Goal: Ask a question: Seek information or help from site administrators or community

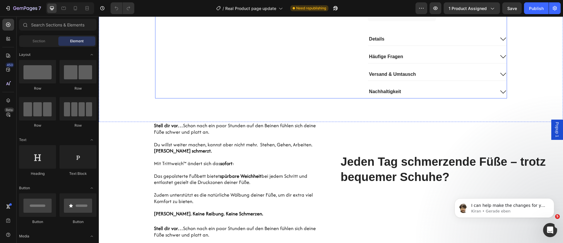
scroll to position [484, 0]
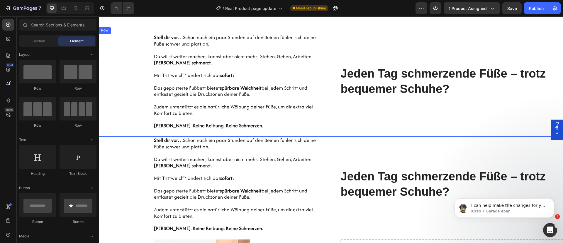
click at [326, 45] on div "Hero Banner Stell dir vor… Schon nach ein paar Stunden auf den Beinen fühlen si…" at bounding box center [331, 85] width 464 height 103
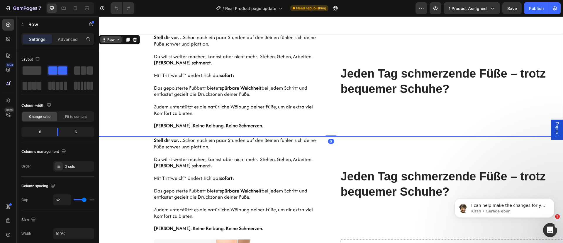
click at [112, 41] on div "Row" at bounding box center [111, 39] width 10 height 5
click at [526, 210] on p "Kiran • Gerade eben" at bounding box center [509, 210] width 76 height 5
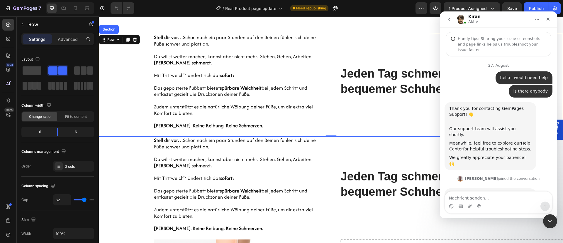
scroll to position [38, 0]
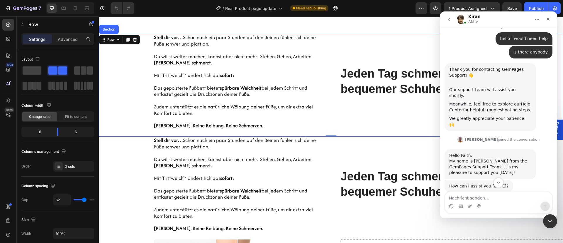
click at [530, 203] on div "Intercom Messenger" at bounding box center [498, 205] width 107 height 9
click at [511, 200] on textarea "Nachricht senden..." at bounding box center [498, 196] width 107 height 10
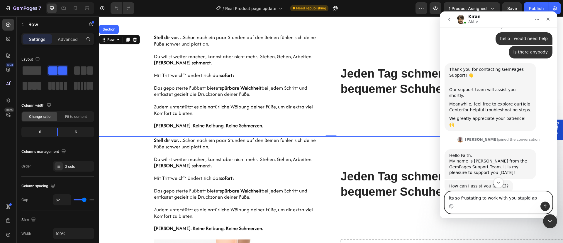
type textarea "its so frustating to work with you stupid app"
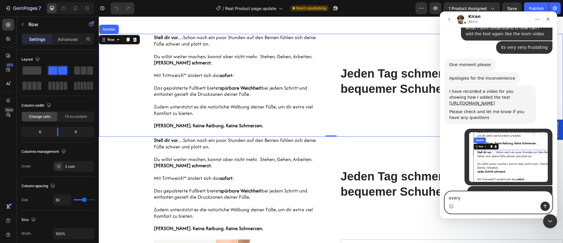
scroll to position [2964, 0]
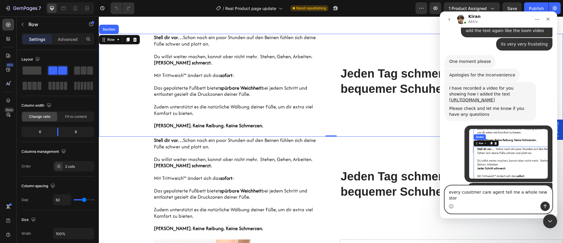
type textarea "every cusotmer care agent tell me a whole new story"
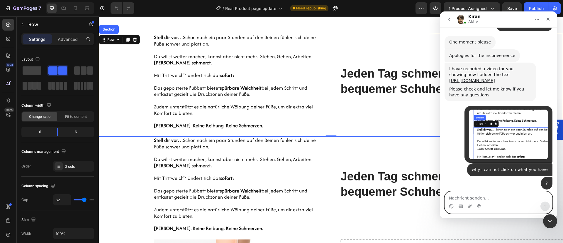
type textarea "e"
type textarea "really i dont ever seen this stupid tool like yours"
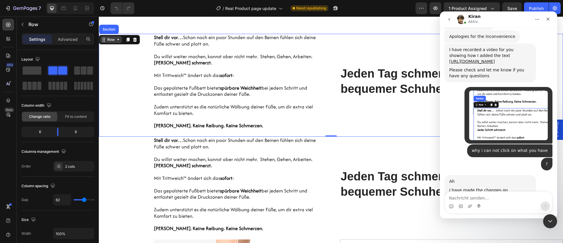
click at [110, 38] on div "Row" at bounding box center [111, 39] width 10 height 5
click at [112, 40] on div "Row" at bounding box center [111, 39] width 10 height 5
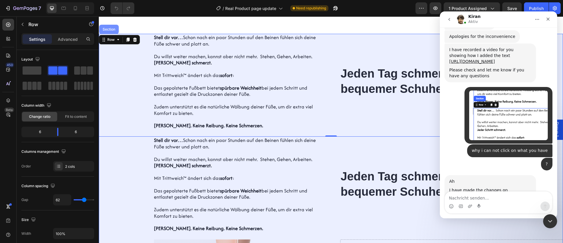
click at [111, 28] on div "Section" at bounding box center [108, 30] width 15 height 4
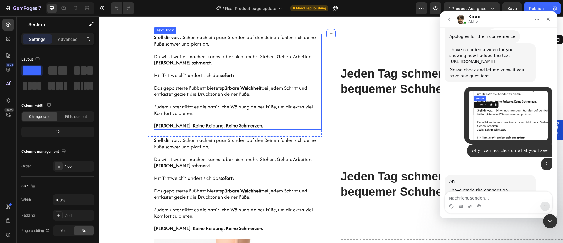
click at [154, 66] on p at bounding box center [238, 69] width 168 height 6
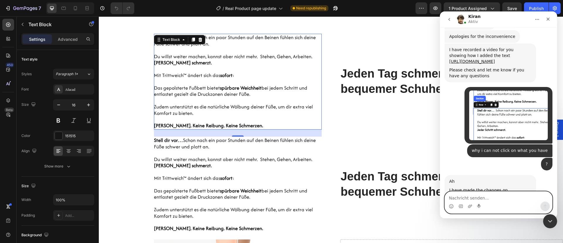
click at [495, 195] on textarea "Nachricht senden..." at bounding box center [498, 196] width 107 height 10
type textarea "i dont work on your dublicate page"
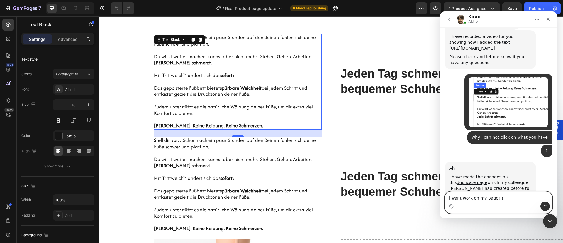
type textarea "i want work on my page!!!!"
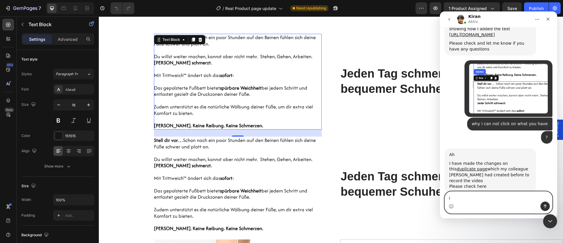
type textarea "i"
type textarea "and i want a answer to my question"
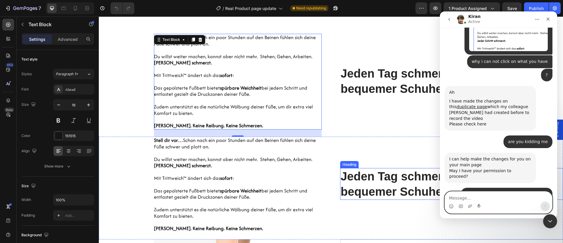
scroll to position [3118, 0]
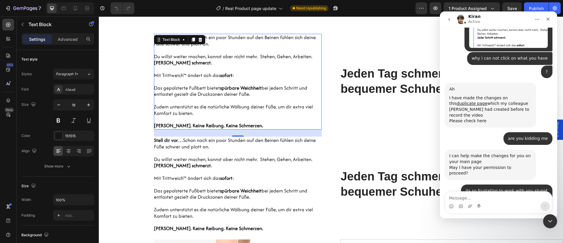
drag, startPoint x: 501, startPoint y: 173, endPoint x: 448, endPoint y: 136, distance: 65.5
copy div "I understand your frustration and apologize for the inconvenience caused I assu…"
click at [466, 193] on textarea "Message…" at bounding box center [498, 196] width 107 height 10
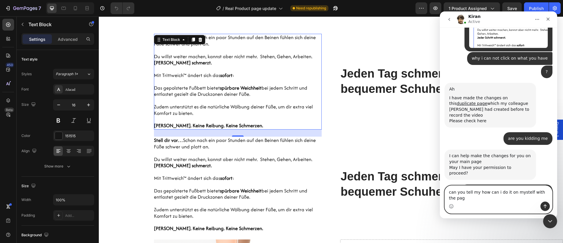
type textarea "can you tell my how can i do it on mystelf with the page"
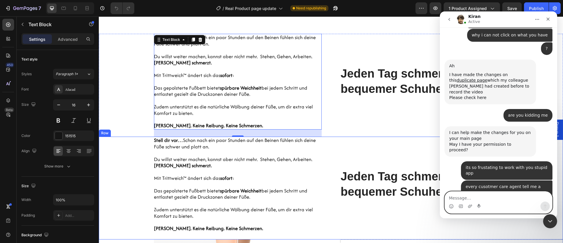
scroll to position [3164, 0]
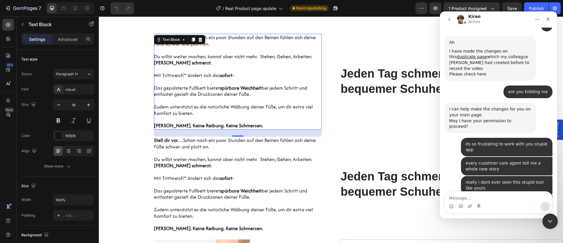
click at [548, 217] on icon "Intercom-Nachrichtendienst schließen" at bounding box center [549, 219] width 7 height 7
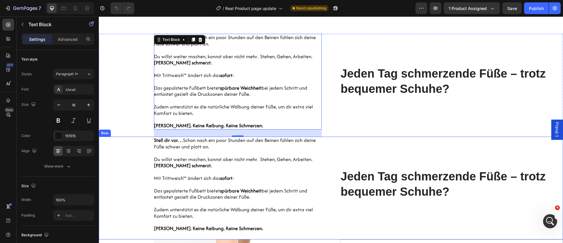
scroll to position [528, 0]
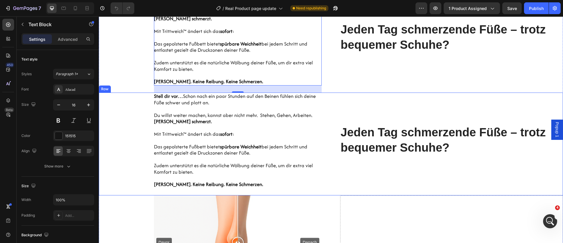
click at [334, 117] on div "Hero Banner Stell dir vor… Schon nach ein paar Stunden auf den Beinen fühlen si…" at bounding box center [331, 143] width 464 height 103
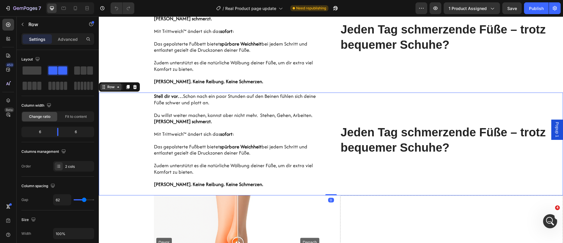
click at [112, 87] on div "Row" at bounding box center [111, 86] width 10 height 5
drag, startPoint x: 549, startPoint y: 217, endPoint x: 549, endPoint y: 214, distance: 3.8
click at [549, 216] on icon "Intercom-Nachrichtendienst öffnen" at bounding box center [550, 220] width 10 height 10
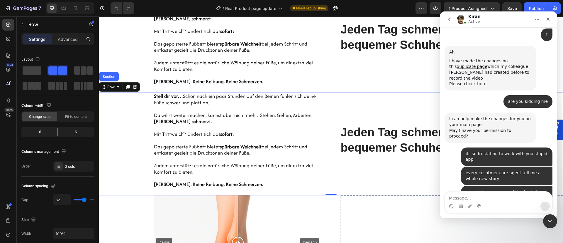
scroll to position [3158, 0]
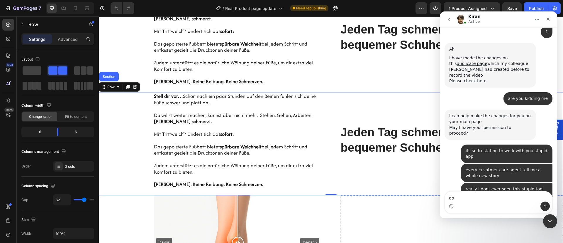
type textarea "d"
type textarea "you dont change anything right"
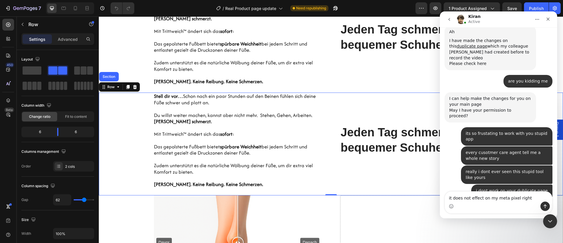
type textarea "it does not effect on my meta pixel right+"
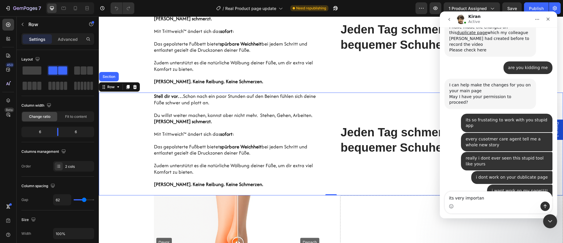
type textarea "its very important"
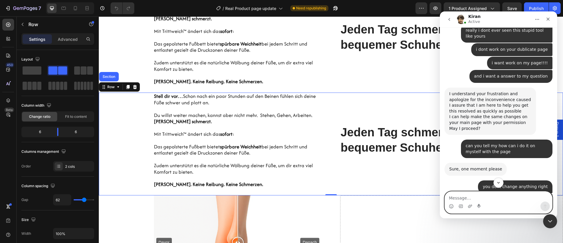
scroll to position [3298, 0]
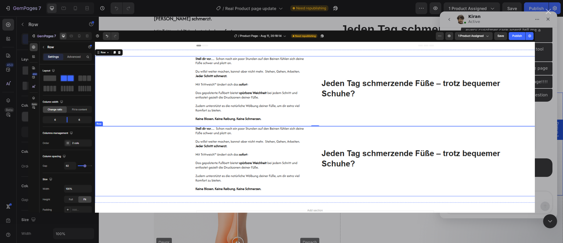
scroll to position [0, 0]
click at [550, 124] on div "Intercom Messenger" at bounding box center [281, 121] width 563 height 243
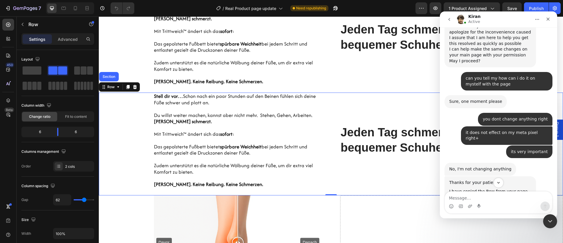
scroll to position [3386, 0]
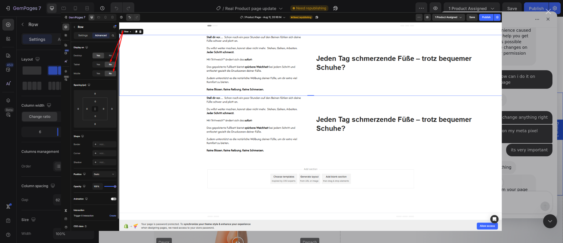
scroll to position [0, 0]
click at [519, 118] on div "Intercom Messenger" at bounding box center [281, 121] width 563 height 243
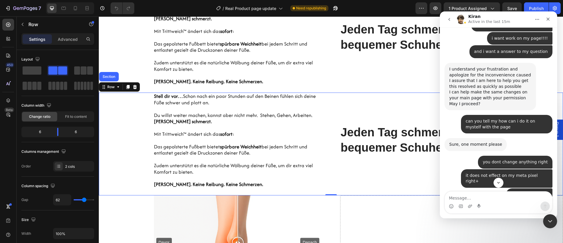
scroll to position [3298, 0]
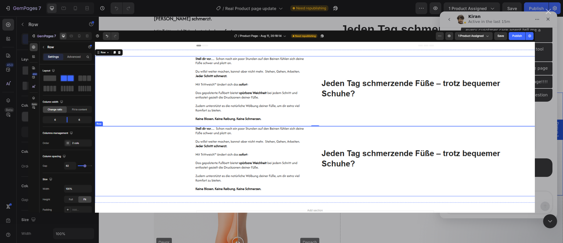
scroll to position [0, 0]
click at [538, 114] on div "Intercom Messenger" at bounding box center [281, 121] width 563 height 243
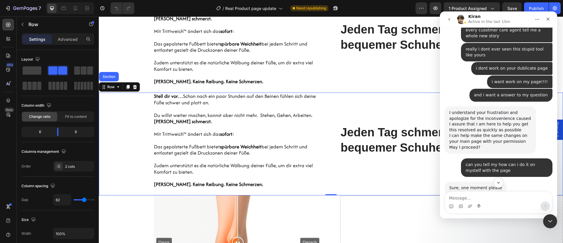
scroll to position [3386, 0]
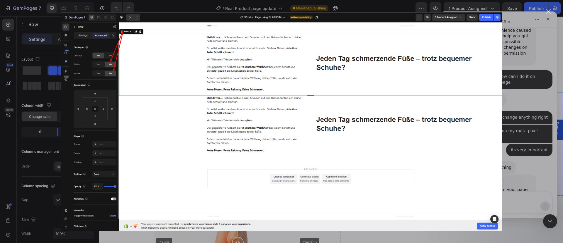
click at [539, 71] on div "Intercom Messenger" at bounding box center [281, 121] width 563 height 243
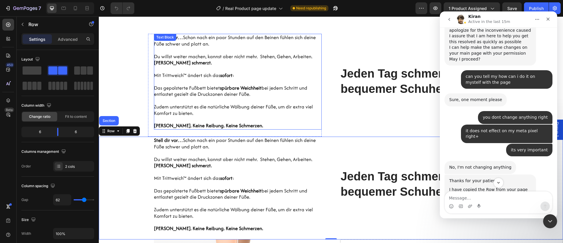
scroll to position [440, 0]
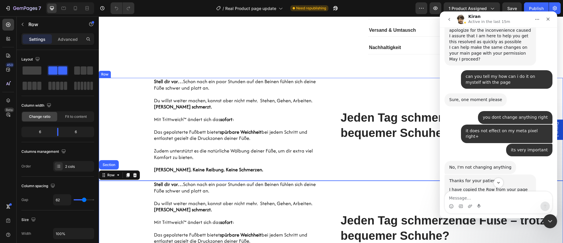
click at [349, 90] on div "Jeden Tag schmerzende Füße – trotz bequemer Schuhe? Heading" at bounding box center [451, 129] width 223 height 103
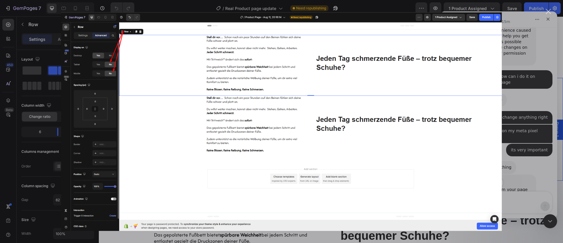
click at [524, 99] on div "Intercom Messenger" at bounding box center [281, 121] width 563 height 243
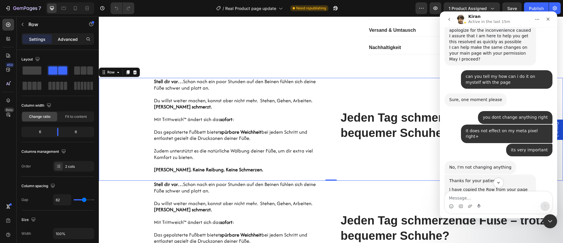
click at [60, 39] on p "Advanced" at bounding box center [68, 39] width 20 height 6
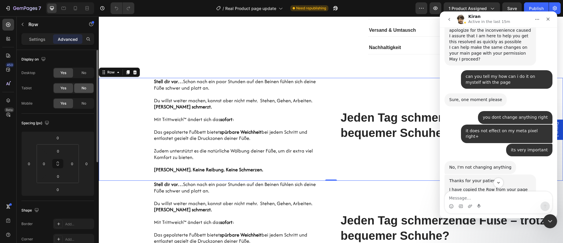
click at [83, 87] on span "No" at bounding box center [84, 87] width 5 height 5
click at [87, 105] on div "No" at bounding box center [83, 103] width 19 height 9
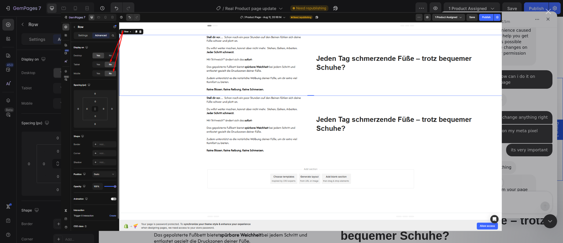
click at [522, 96] on div "Intercom Messenger" at bounding box center [281, 121] width 563 height 243
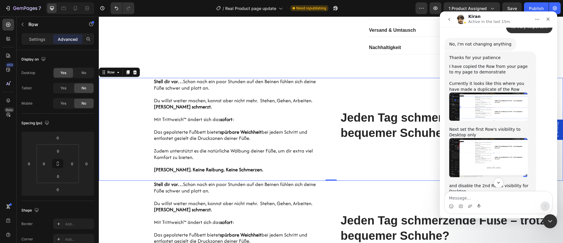
scroll to position [3518, 0]
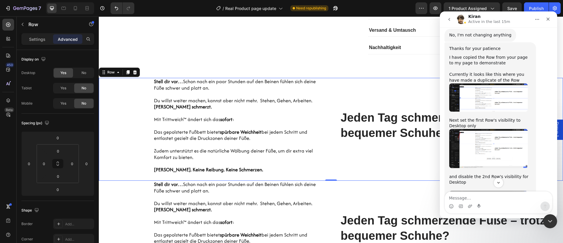
click at [496, 191] on img "Kiran sagt…" at bounding box center [488, 206] width 79 height 31
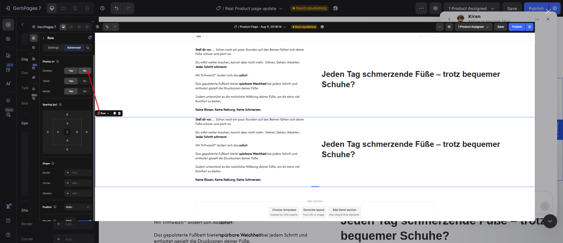
click at [544, 67] on div "Intercom Messenger" at bounding box center [281, 121] width 563 height 243
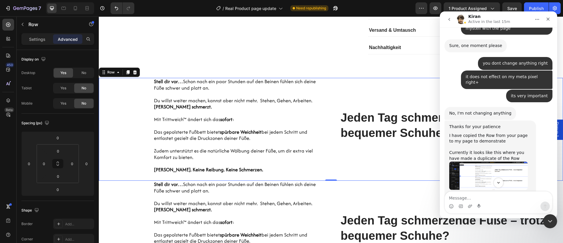
scroll to position [3430, 0]
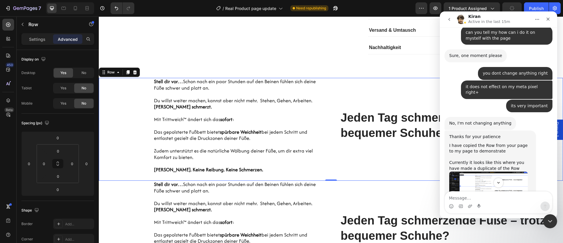
click at [502, 217] on img "Kiran sagt…" at bounding box center [488, 236] width 79 height 39
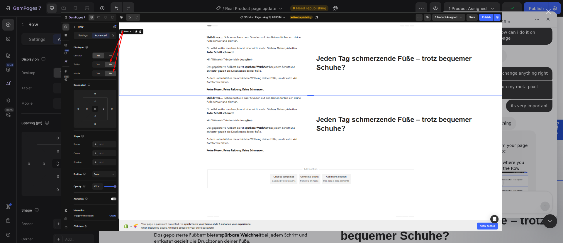
click at [521, 78] on div "Intercom Messenger" at bounding box center [281, 121] width 563 height 243
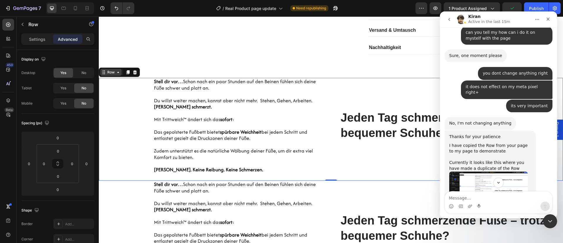
click at [114, 73] on div "Row" at bounding box center [111, 72] width 10 height 5
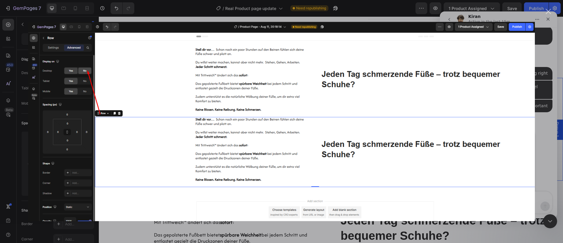
click at [546, 100] on div "Intercom Messenger" at bounding box center [281, 121] width 563 height 243
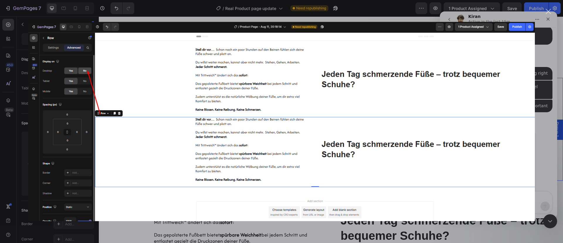
click at [542, 93] on div "Intercom Messenger" at bounding box center [281, 121] width 563 height 243
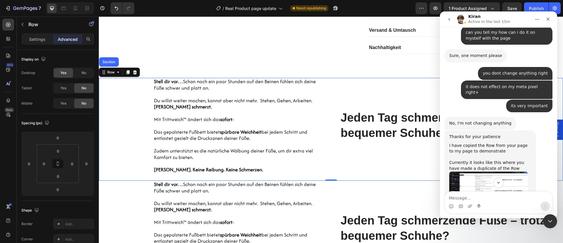
click at [491, 217] on img "Kiran sagt…" at bounding box center [488, 236] width 79 height 39
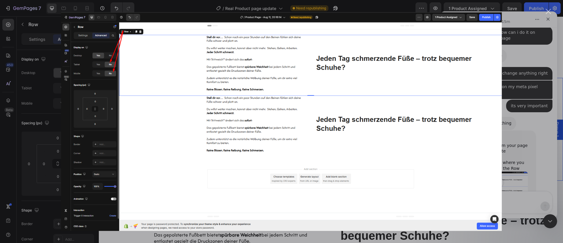
click at [524, 73] on div "Intercom Messenger" at bounding box center [281, 121] width 563 height 243
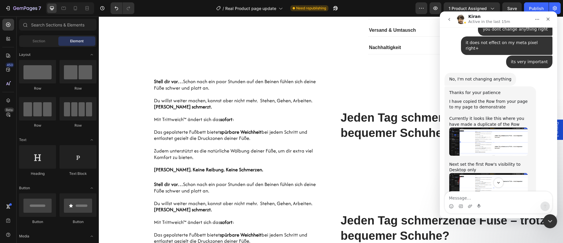
scroll to position [449, 0]
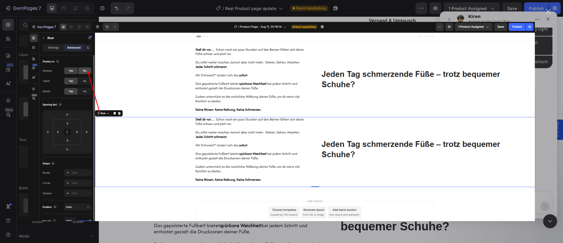
scroll to position [0, 0]
click at [541, 89] on div "Intercom Messenger" at bounding box center [281, 121] width 563 height 243
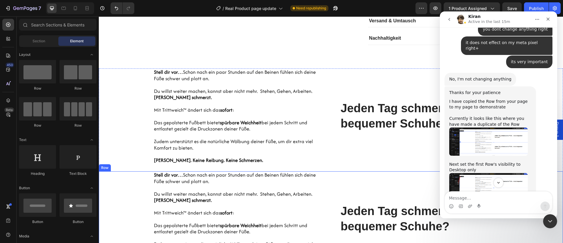
click at [323, 184] on div "Hero Banner Stell dir vor… Schon nach ein paar Stunden auf den Beinen fühlen si…" at bounding box center [331, 222] width 464 height 103
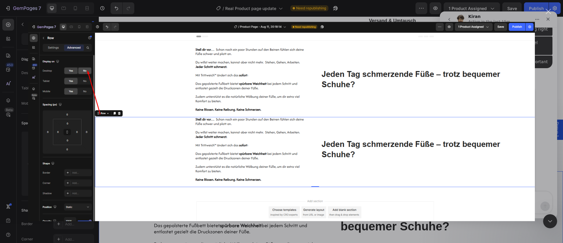
click at [546, 82] on div "Intercom Messenger" at bounding box center [281, 121] width 563 height 243
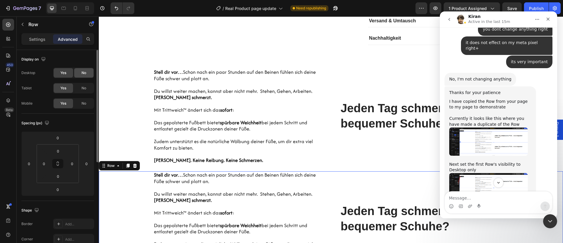
click at [84, 73] on span "No" at bounding box center [84, 72] width 5 height 5
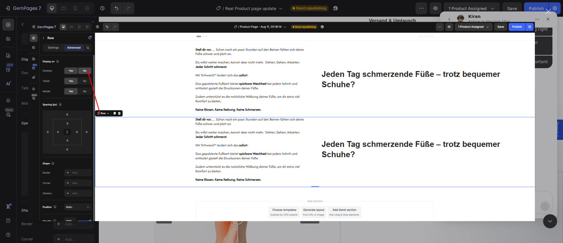
click at [546, 90] on div "Intercom Messenger" at bounding box center [281, 121] width 563 height 243
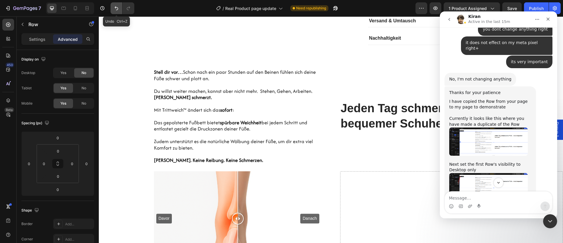
drag, startPoint x: 114, startPoint y: 8, endPoint x: 9, endPoint y: 9, distance: 105.0
click at [115, 8] on icon "Undo/Redo" at bounding box center [117, 8] width 6 height 6
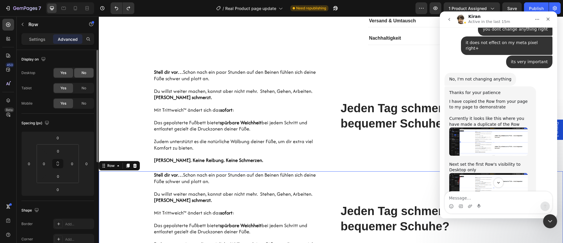
click at [87, 70] on div "No" at bounding box center [83, 72] width 19 height 9
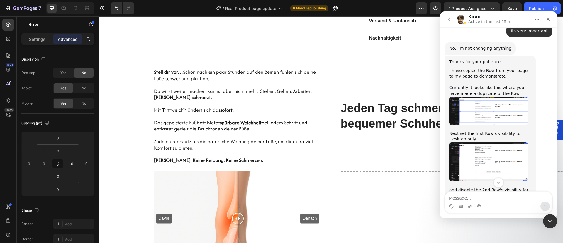
scroll to position [3518, 0]
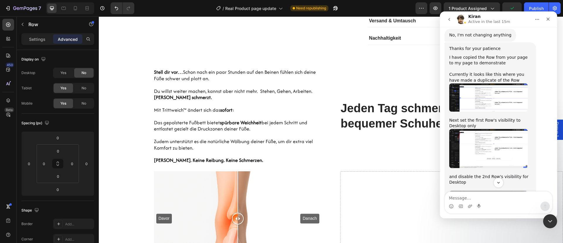
click at [497, 191] on img "Kiran sagt…" at bounding box center [488, 206] width 79 height 31
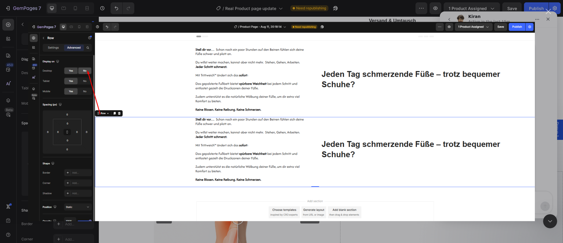
click at [541, 66] on div "Intercom Messenger" at bounding box center [281, 121] width 563 height 243
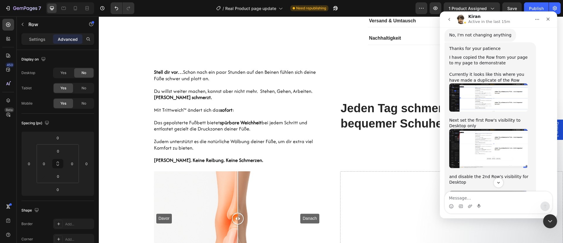
click at [481, 228] on img "Kiran sagt…" at bounding box center [488, 239] width 79 height 23
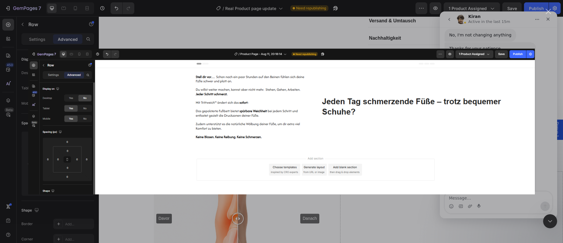
click at [547, 84] on div "Intercom Messenger" at bounding box center [281, 121] width 563 height 243
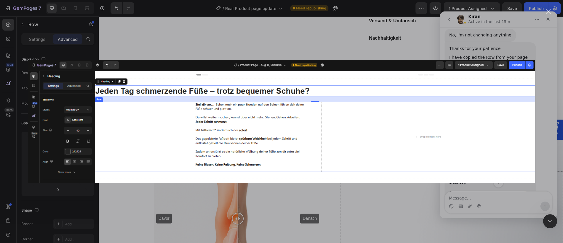
click at [543, 104] on div "Intercom Messenger" at bounding box center [281, 121] width 563 height 243
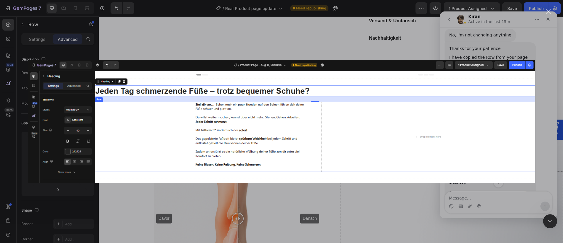
click at [544, 97] on div "Intercom Messenger" at bounding box center [281, 121] width 563 height 243
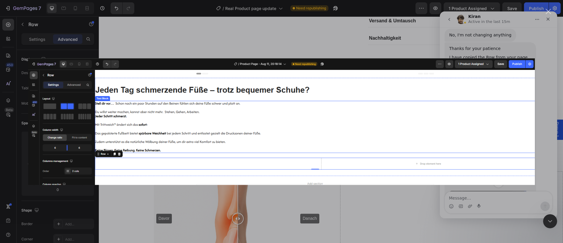
click at [555, 124] on div "Intercom Messenger" at bounding box center [281, 121] width 563 height 243
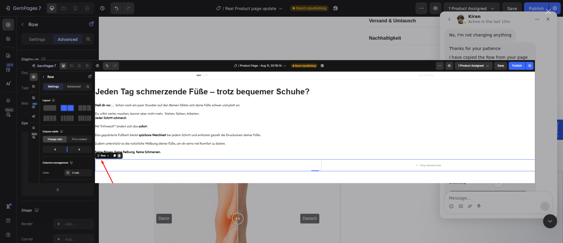
click at [542, 125] on div "Intercom Messenger" at bounding box center [281, 121] width 563 height 243
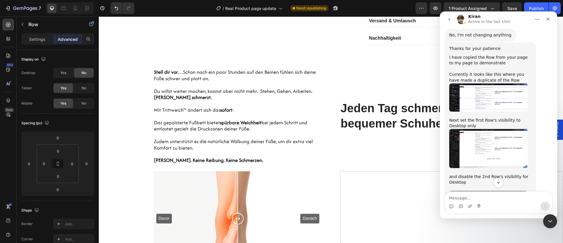
click at [484, 228] on img "Kiran sagt…" at bounding box center [488, 239] width 79 height 23
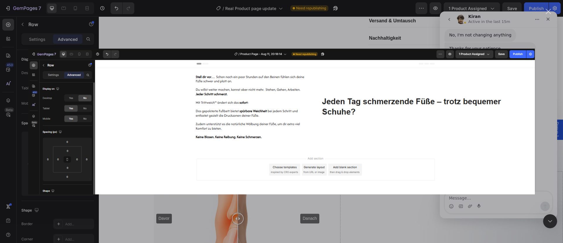
click at [547, 66] on div "Intercom Messenger" at bounding box center [281, 121] width 563 height 243
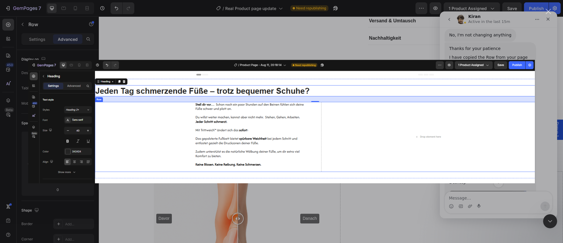
click at [536, 101] on div "Intercom Messenger" at bounding box center [281, 121] width 563 height 243
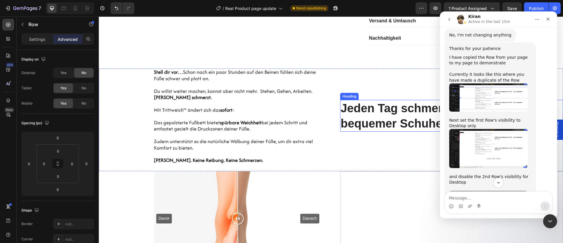
click at [386, 104] on h2 "Jeden Tag schmerzende Füße – trotz bequemer Schuhe?" at bounding box center [451, 116] width 223 height 32
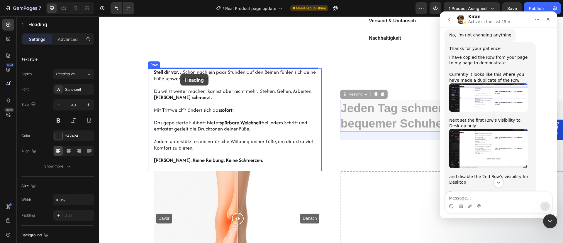
drag, startPoint x: 352, startPoint y: 97, endPoint x: 180, endPoint y: 74, distance: 173.4
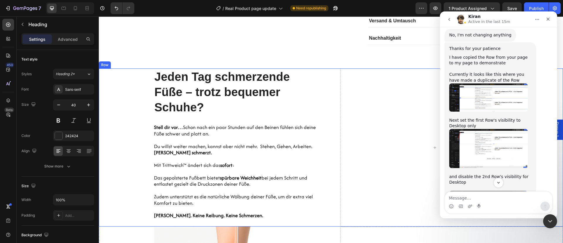
click at [328, 99] on div "Hero Banner Jeden Tag schmerzende Füße – trotz bequemer Schuhe? Heading 0 Stell…" at bounding box center [331, 147] width 464 height 158
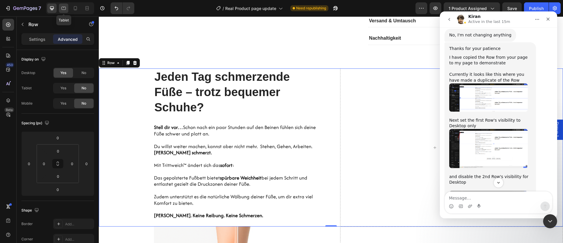
click at [62, 9] on icon at bounding box center [64, 8] width 4 height 3
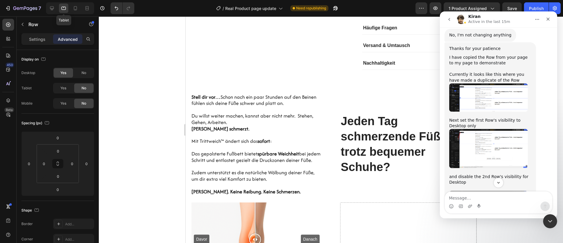
scroll to position [429, 0]
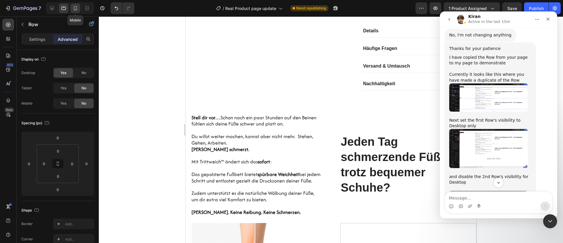
click at [76, 9] on icon at bounding box center [75, 8] width 6 height 6
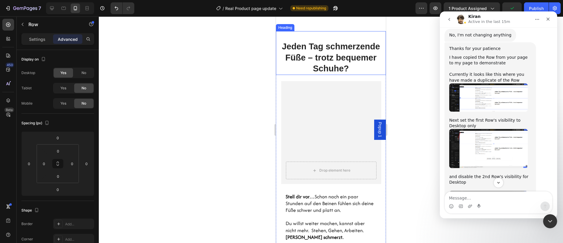
scroll to position [795, 0]
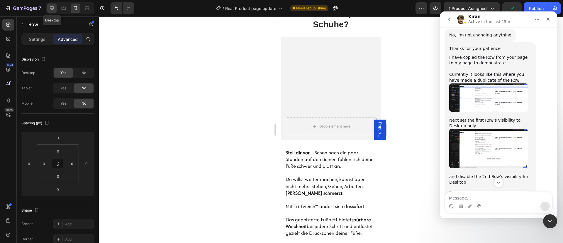
click at [52, 8] on icon at bounding box center [52, 8] width 4 height 4
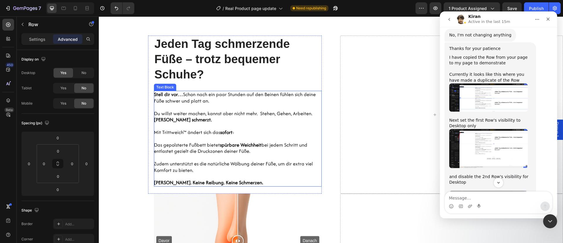
scroll to position [438, 0]
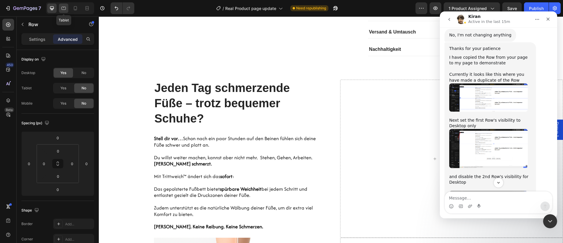
click at [65, 9] on icon at bounding box center [64, 8] width 4 height 3
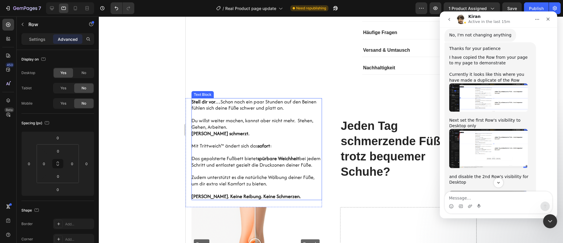
scroll to position [506, 0]
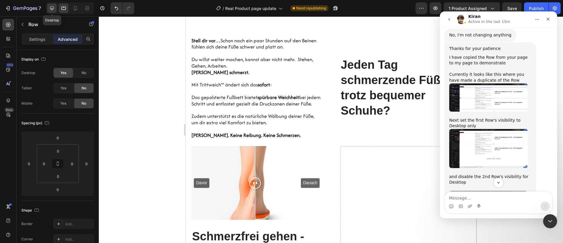
drag, startPoint x: 53, startPoint y: 8, endPoint x: 131, endPoint y: 78, distance: 103.8
click at [53, 8] on icon at bounding box center [52, 8] width 4 height 4
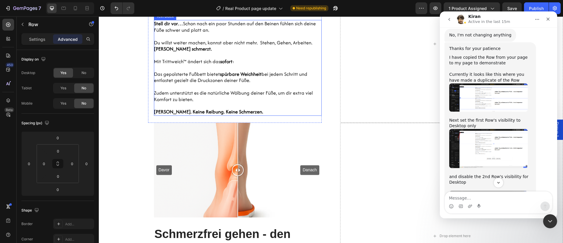
scroll to position [569, 0]
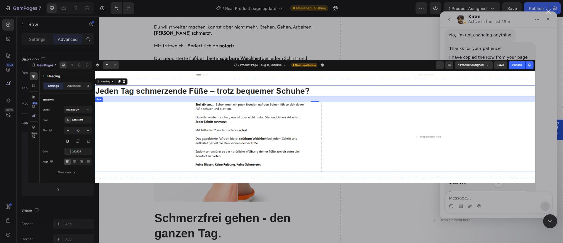
click at [543, 103] on div "Intercom Messenger" at bounding box center [281, 121] width 563 height 243
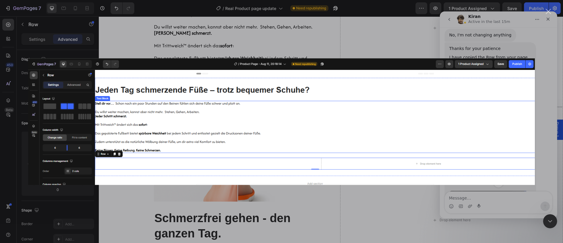
click at [548, 122] on div "Intercom Messenger" at bounding box center [281, 121] width 563 height 243
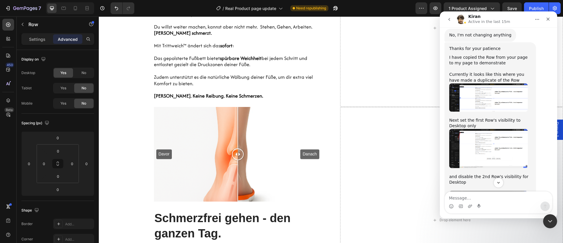
scroll to position [3562, 0]
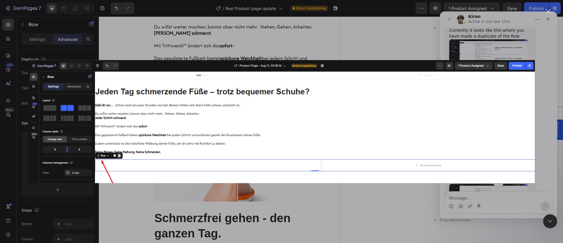
click at [549, 112] on div "Intercom Messenger" at bounding box center [281, 121] width 563 height 243
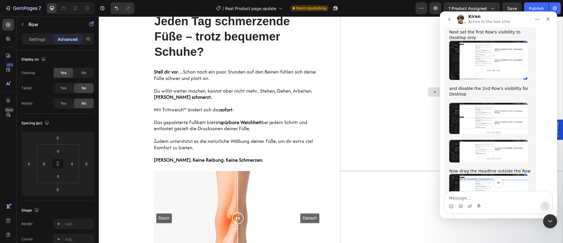
scroll to position [437, 0]
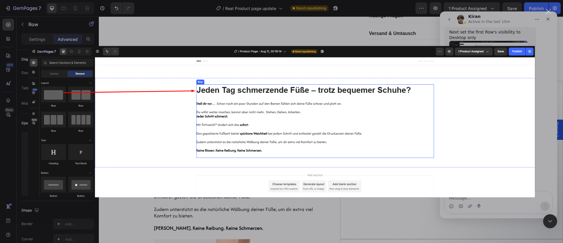
click at [545, 125] on div "Intercom Messenger" at bounding box center [281, 121] width 563 height 243
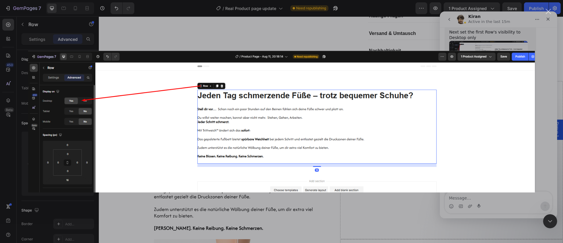
click at [546, 125] on div "Intercom Messenger" at bounding box center [281, 121] width 563 height 243
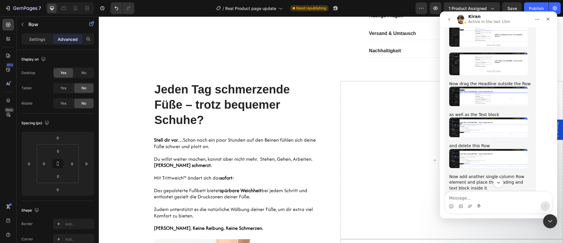
scroll to position [3694, 0]
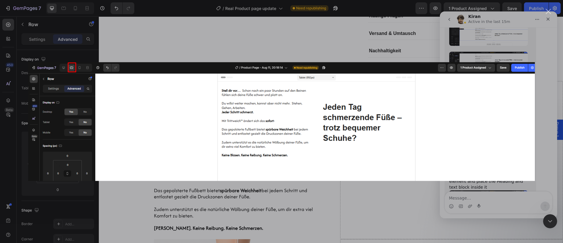
scroll to position [0, 0]
click at [548, 108] on div "Intercom Messenger" at bounding box center [281, 121] width 563 height 243
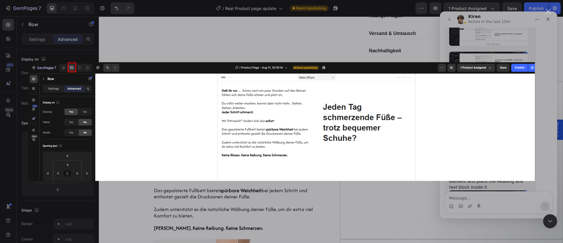
click at [542, 104] on div "Intercom Messenger" at bounding box center [281, 121] width 563 height 243
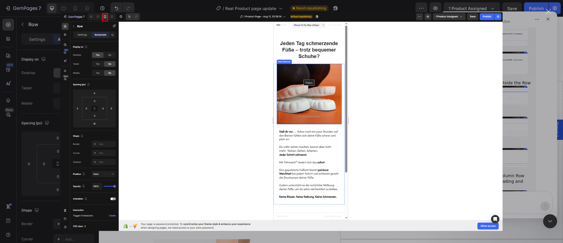
click at [534, 119] on div "Intercom Messenger" at bounding box center [281, 121] width 563 height 243
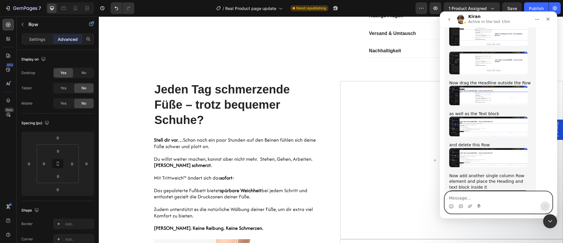
drag, startPoint x: 478, startPoint y: 197, endPoint x: 481, endPoint y: 189, distance: 8.6
click at [478, 193] on textarea "Message…" at bounding box center [498, 196] width 107 height 10
type textarea "why do you mean by the last picutre"
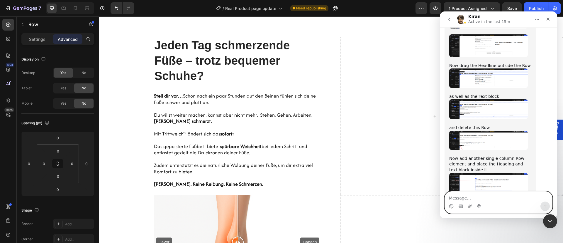
scroll to position [3579, 0]
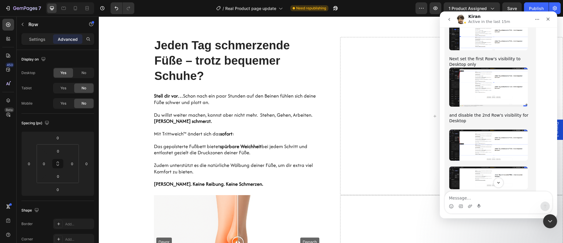
click at [485, 231] on img "Kiran sagt…" at bounding box center [488, 241] width 79 height 20
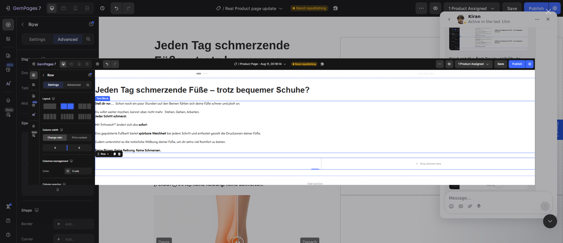
click at [547, 76] on div "Intercom Messenger" at bounding box center [281, 121] width 563 height 243
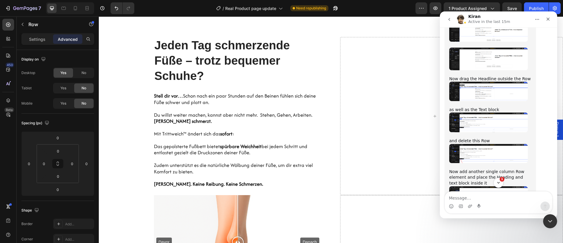
scroll to position [3744, 0]
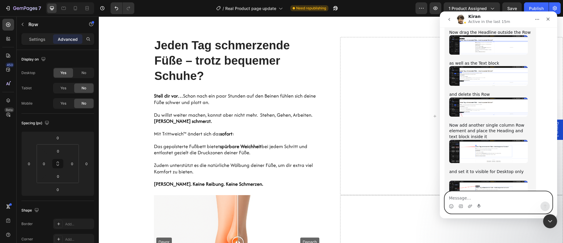
click at [479, 195] on textarea "Message…" at bounding box center [498, 196] width 107 height 10
type textarea "yes but what do you by this"
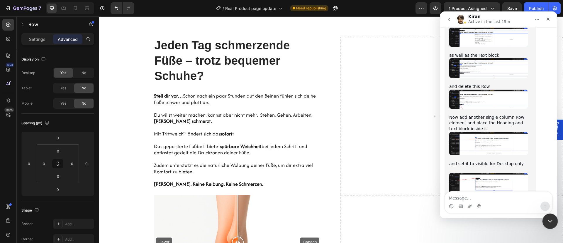
click at [551, 219] on icon "Intercom-Nachrichtendienst schließen" at bounding box center [549, 219] width 7 height 7
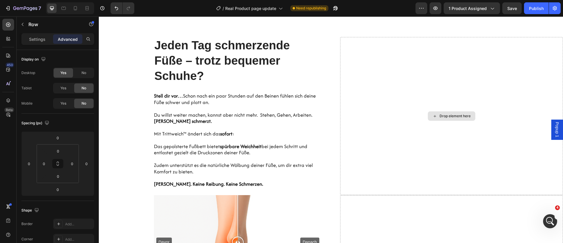
click at [400, 85] on div "Drop element here" at bounding box center [451, 116] width 223 height 158
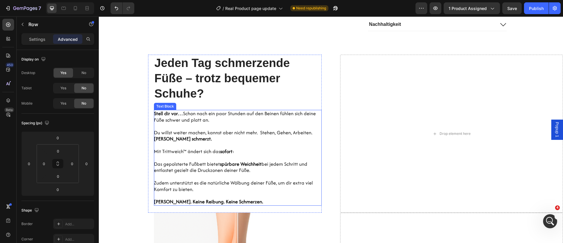
scroll to position [437, 0]
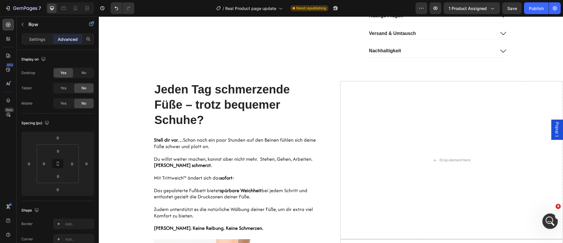
click at [547, 221] on icon "Intercom-Nachrichtendienst öffnen" at bounding box center [550, 220] width 10 height 10
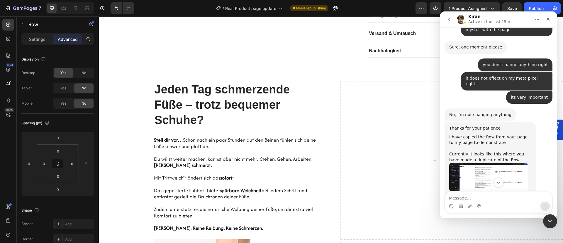
scroll to position [3394, 0]
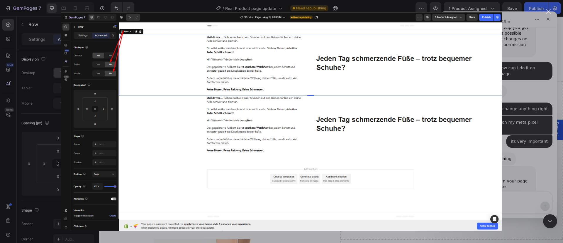
click at [527, 111] on div "Intercom Messenger" at bounding box center [281, 121] width 563 height 243
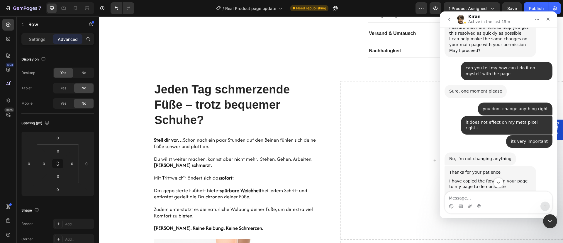
scroll to position [3526, 0]
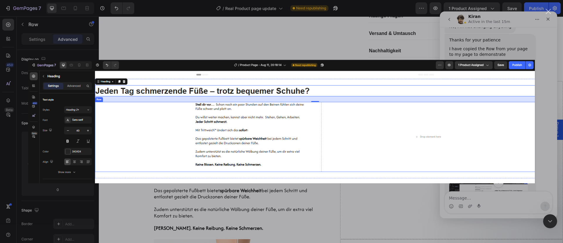
click at [547, 134] on div "Intercom Messenger" at bounding box center [281, 121] width 563 height 243
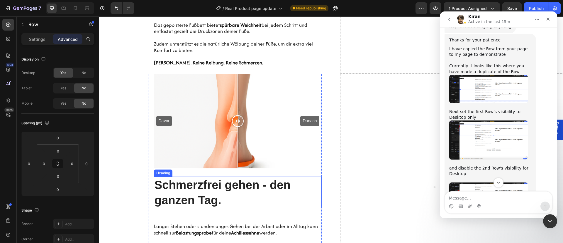
scroll to position [613, 0]
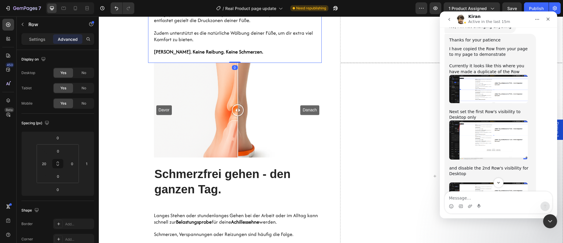
click at [232, 69] on div "0" at bounding box center [235, 67] width 6 height 5
click at [302, 75] on div "Davor Danach" at bounding box center [238, 110] width 168 height 94
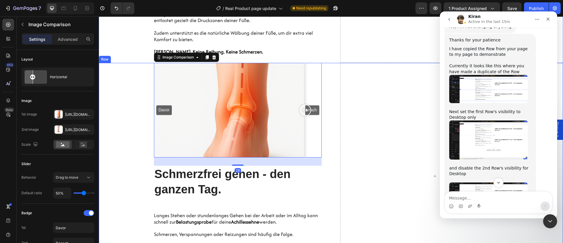
click at [334, 114] on div "Davor Danach Image Comparison 28 Schmerzfrei gehen - den ganzen Tag. Heading La…" at bounding box center [331, 176] width 464 height 226
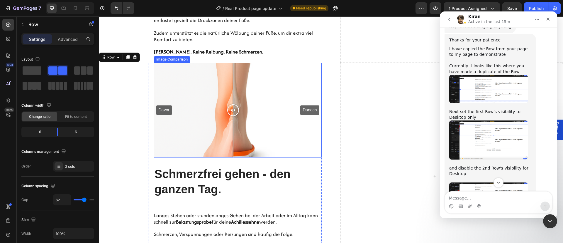
drag, startPoint x: 300, startPoint y: 111, endPoint x: 247, endPoint y: 106, distance: 53.6
click at [230, 108] on div at bounding box center [233, 110] width 12 height 12
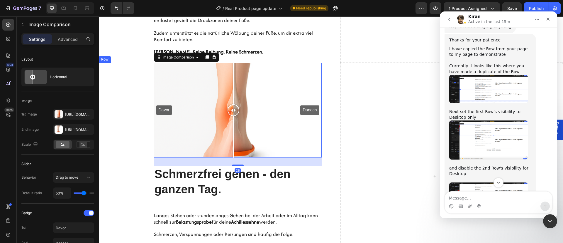
click at [330, 106] on div "Davor Danach Image Comparison 28 Schmerzfrei gehen - den ganzen Tag. Heading La…" at bounding box center [331, 176] width 464 height 226
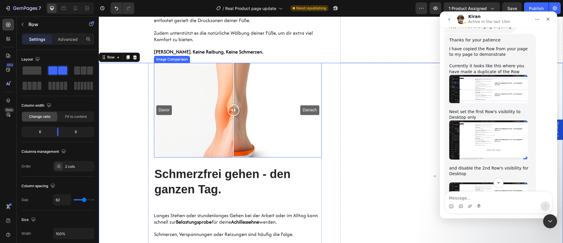
click at [303, 66] on div "Davor Danach" at bounding box center [238, 110] width 168 height 94
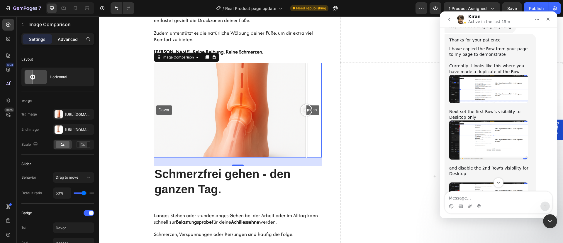
click at [74, 39] on p "Advanced" at bounding box center [68, 39] width 20 height 6
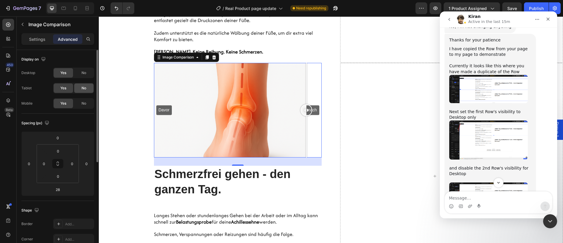
click at [85, 91] on div "No" at bounding box center [83, 87] width 19 height 9
click at [85, 102] on span "No" at bounding box center [84, 103] width 5 height 5
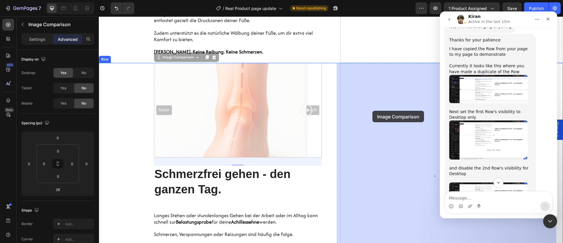
drag, startPoint x: 167, startPoint y: 58, endPoint x: 373, endPoint y: 109, distance: 211.2
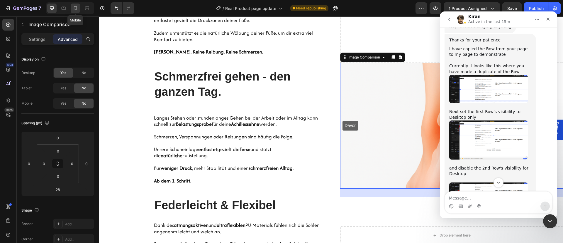
click at [76, 8] on icon at bounding box center [75, 8] width 6 height 6
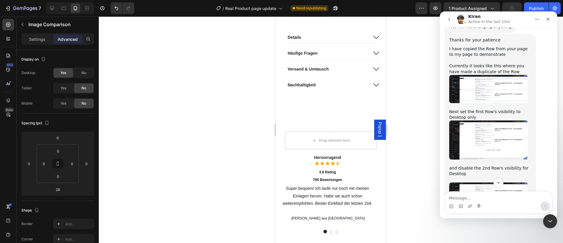
scroll to position [330, 0]
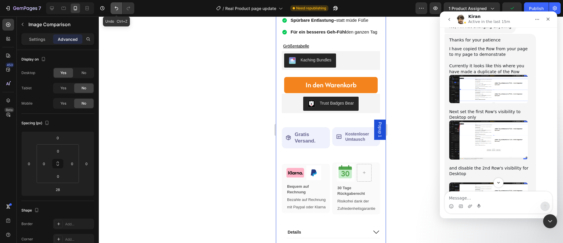
click at [113, 7] on button "Undo/Redo" at bounding box center [117, 8] width 12 height 12
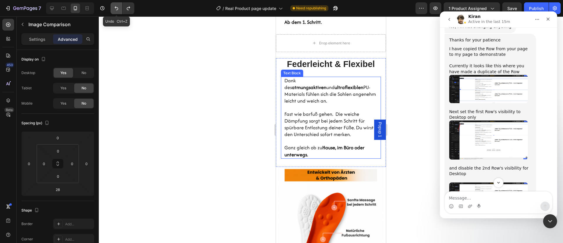
click at [119, 9] on icon "Undo/Redo" at bounding box center [117, 8] width 6 height 6
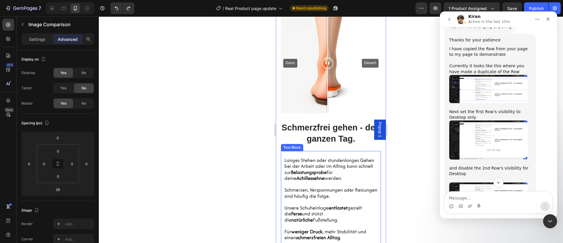
scroll to position [959, 0]
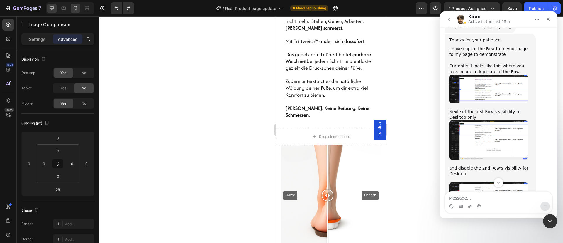
click at [50, 11] on div at bounding box center [51, 8] width 9 height 9
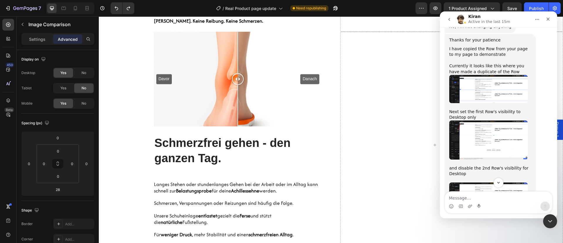
scroll to position [772, 0]
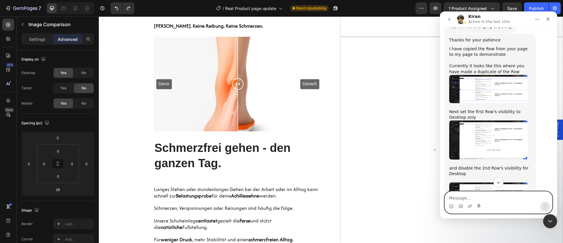
click at [505, 196] on textarea "Message…" at bounding box center [498, 196] width 107 height 10
type textarea "okay worked"
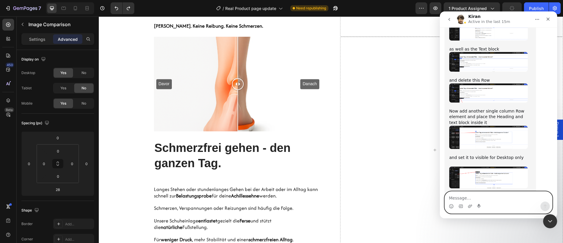
scroll to position [3760, 0]
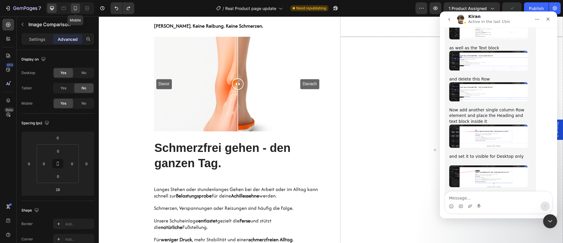
click at [77, 10] on icon at bounding box center [75, 8] width 6 height 6
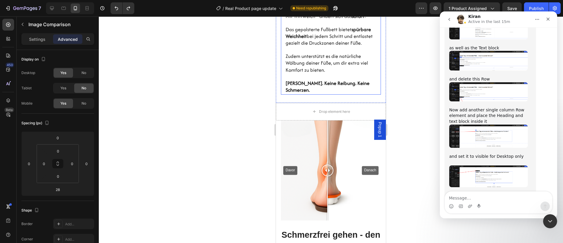
scroll to position [1029, 0]
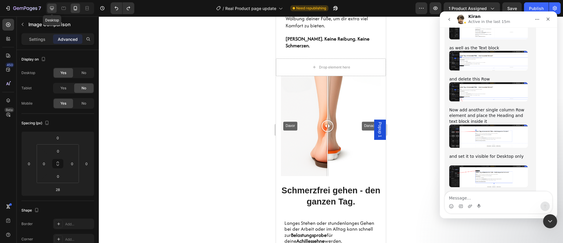
click at [54, 5] on icon at bounding box center [52, 8] width 6 height 6
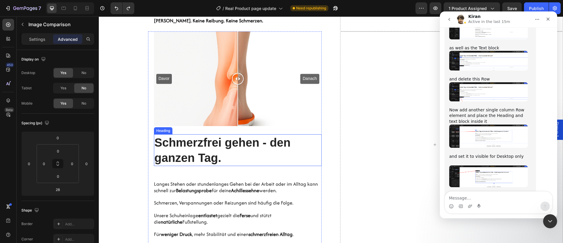
scroll to position [772, 0]
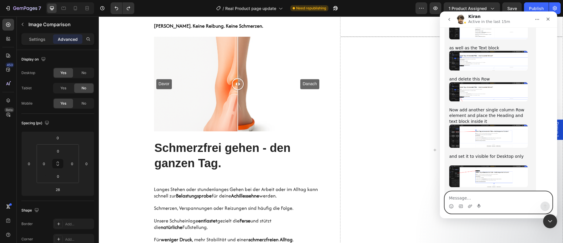
click at [488, 196] on textarea "Message…" at bounding box center [498, 196] width 107 height 10
type textarea "now i want put this"
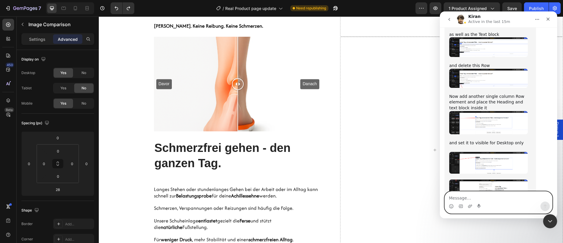
scroll to position [3826, 0]
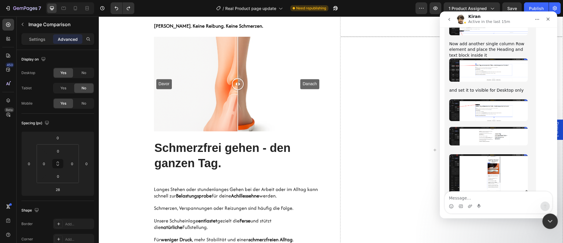
click at [553, 218] on div "Intercom-Nachrichtendienst schließen" at bounding box center [549, 220] width 14 height 14
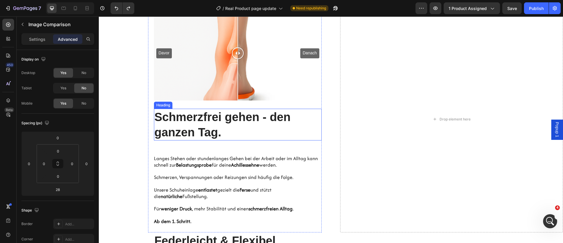
scroll to position [803, 0]
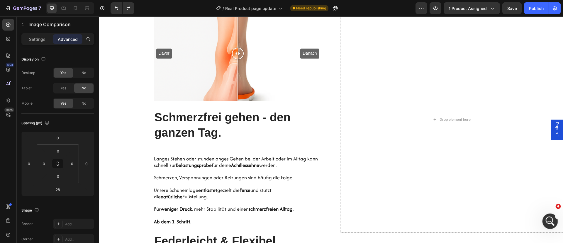
click at [551, 222] on icon "Intercom-Nachrichtendienst öffnen" at bounding box center [550, 220] width 10 height 10
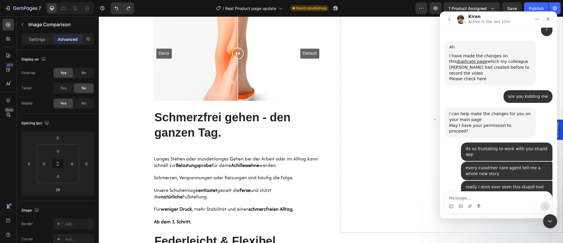
click at [497, 194] on textarea "Message…" at bounding box center [498, 196] width 107 height 10
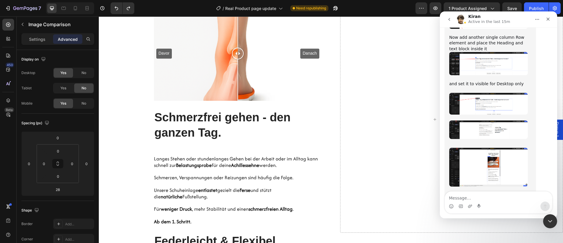
scroll to position [3874, 0]
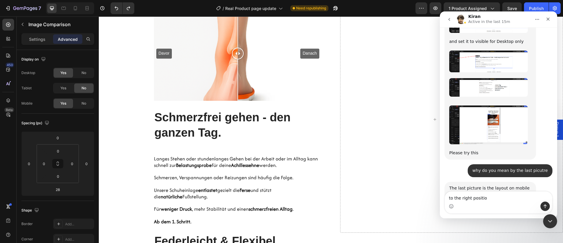
type textarea "to the right position"
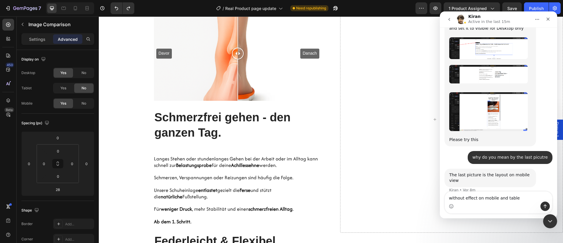
type textarea "without effect on mobile and tablet"
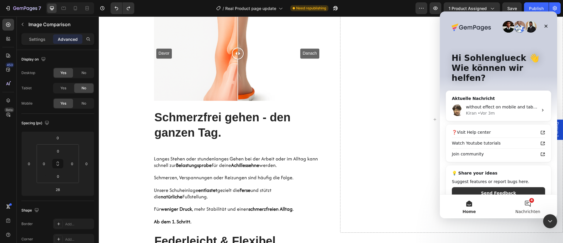
click at [535, 202] on button "4 Nachrichten" at bounding box center [528, 205] width 59 height 23
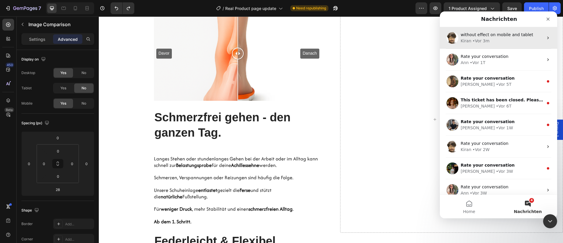
click at [490, 35] on span "without effect on mobile and tablet" at bounding box center [497, 34] width 72 height 5
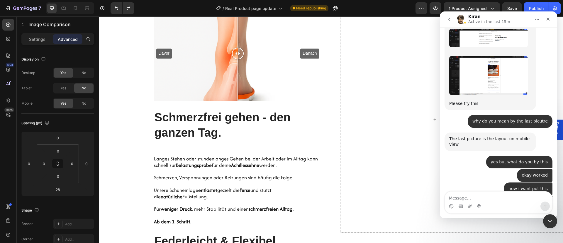
scroll to position [3930, 0]
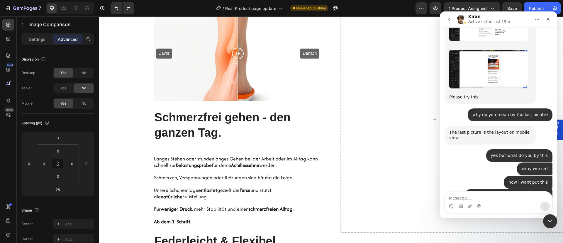
click at [550, 213] on div "Intercom Messenger" at bounding box center [498, 202] width 117 height 22
click at [549, 222] on icon "Intercom-Nachrichtendienst schließen" at bounding box center [549, 219] width 7 height 7
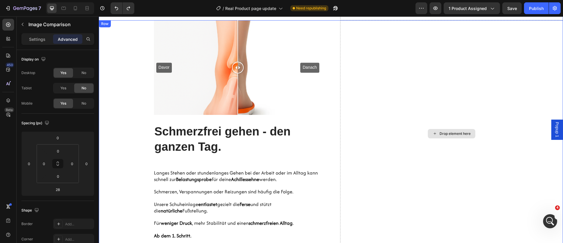
scroll to position [789, 0]
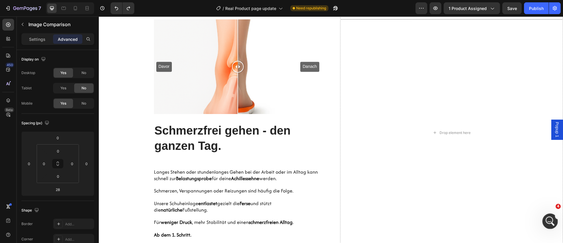
click at [547, 221] on icon "Intercom-Nachrichtendienst öffnen" at bounding box center [550, 220] width 10 height 10
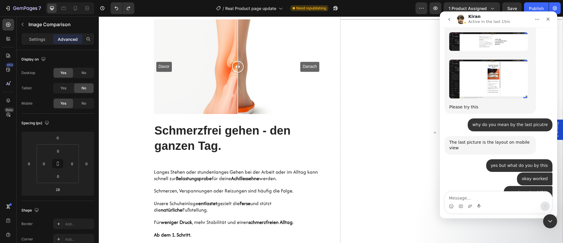
scroll to position [3930, 0]
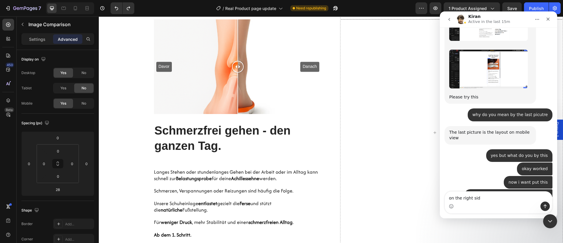
type textarea "on the right side"
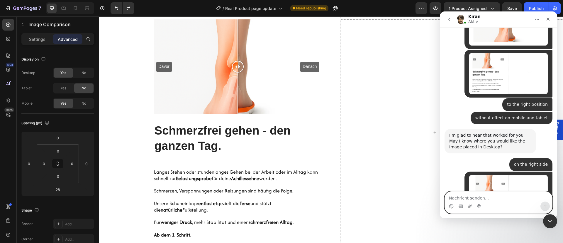
scroll to position [4098, 0]
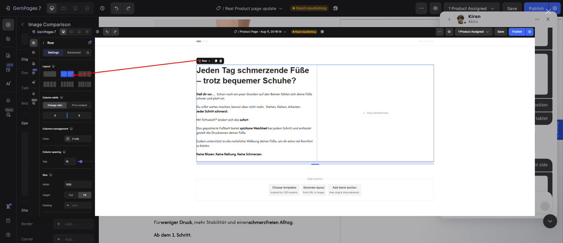
click at [544, 97] on div "Intercom Messenger" at bounding box center [281, 121] width 563 height 243
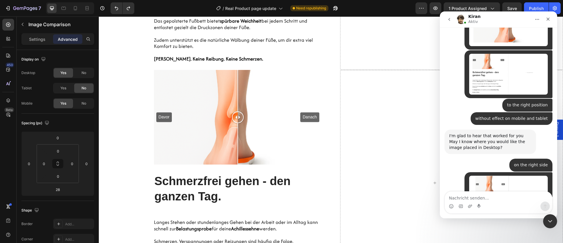
scroll to position [581, 0]
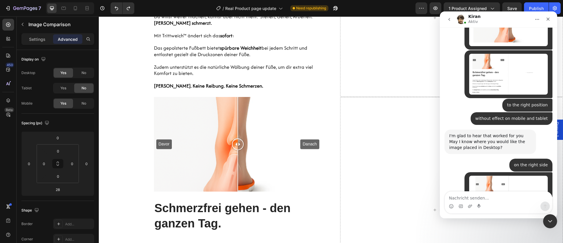
click at [488, 236] on div "Please set the Row on Desktop to 2 column layout ​" at bounding box center [490, 244] width 82 height 17
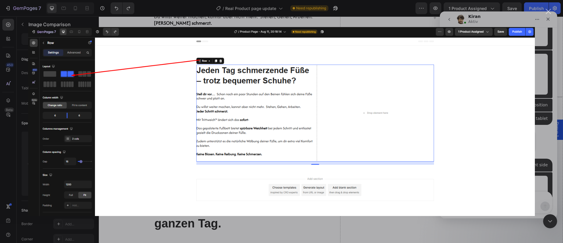
click at [541, 88] on div "Intercom Messenger" at bounding box center [281, 121] width 563 height 243
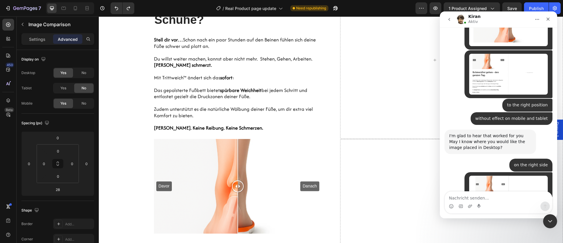
scroll to position [479, 0]
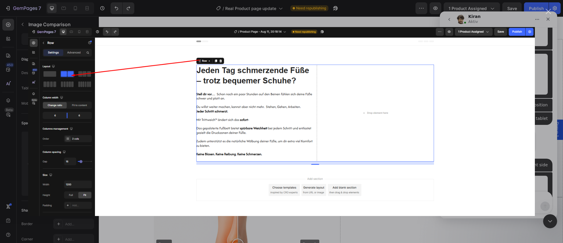
click at [541, 96] on div "Intercom Messenger" at bounding box center [281, 121] width 563 height 243
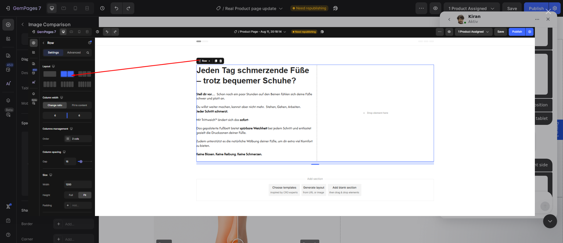
click at [547, 92] on div "Intercom Messenger" at bounding box center [281, 121] width 563 height 243
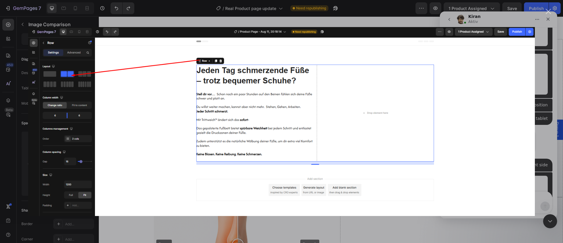
click at [547, 87] on div "Intercom Messenger" at bounding box center [281, 121] width 563 height 243
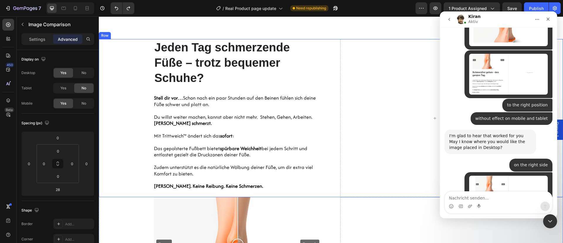
click at [331, 48] on div "Hero Banner Jeden Tag schmerzende Füße – trotz bequemer Schuhe? Heading [PERSON…" at bounding box center [331, 118] width 464 height 158
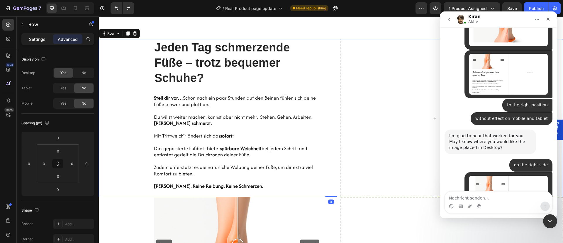
click at [33, 40] on p "Settings" at bounding box center [37, 39] width 16 height 6
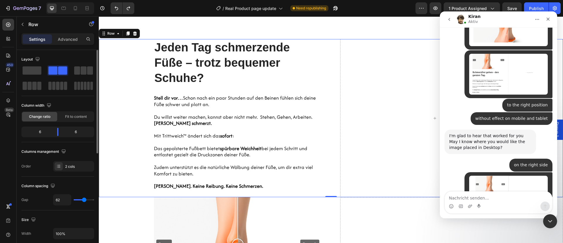
click at [58, 70] on span at bounding box center [62, 70] width 9 height 8
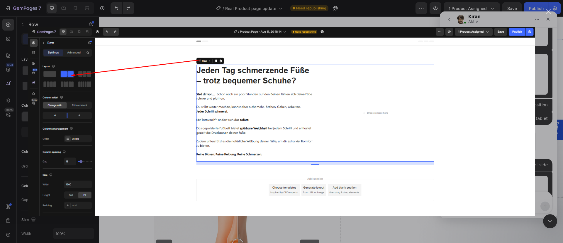
click at [543, 109] on div "Intercom Messenger" at bounding box center [281, 121] width 563 height 243
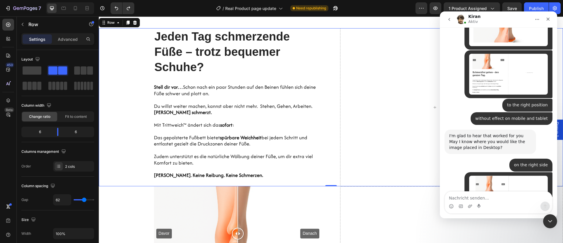
scroll to position [4106, 0]
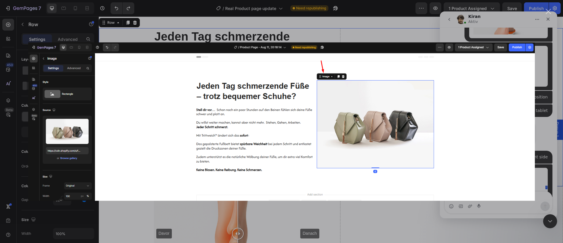
click at [561, 119] on div "Intercom Messenger" at bounding box center [281, 121] width 563 height 243
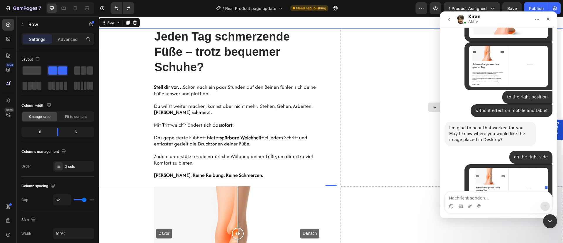
click at [377, 97] on div "Drop element here" at bounding box center [451, 107] width 223 height 158
click at [428, 107] on div "Drop element here" at bounding box center [452, 106] width 48 height 9
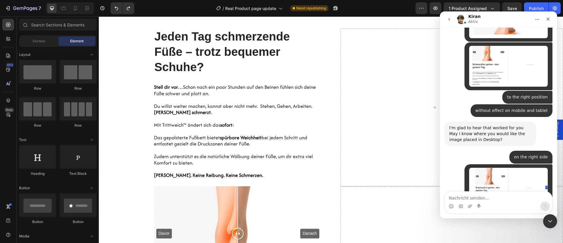
click at [466, 228] on div "Please set the Row on Desktop to 2 column layout ​" at bounding box center [490, 236] width 82 height 17
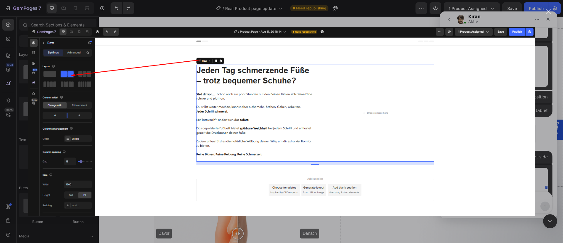
click at [523, 100] on img "Schließen" at bounding box center [281, 121] width 507 height 189
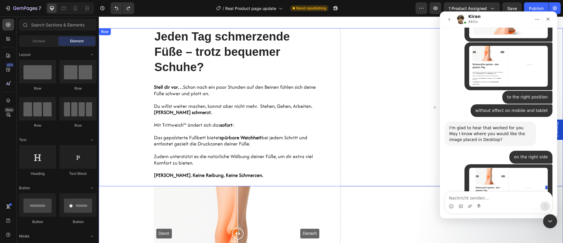
click at [336, 37] on div "Hero Banner Jeden Tag schmerzende Füße – trotz bequemer Schuhe? Heading [PERSON…" at bounding box center [331, 107] width 464 height 158
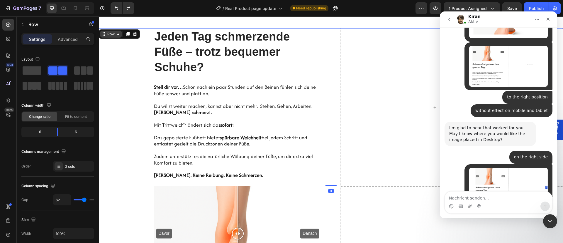
click at [110, 34] on div "Row" at bounding box center [111, 33] width 10 height 5
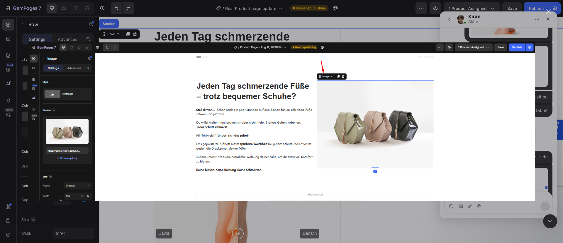
click at [538, 78] on div "Intercom Messenger" at bounding box center [281, 121] width 563 height 243
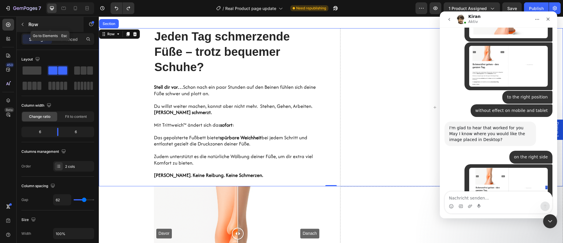
click at [24, 24] on icon "button" at bounding box center [22, 24] width 5 height 5
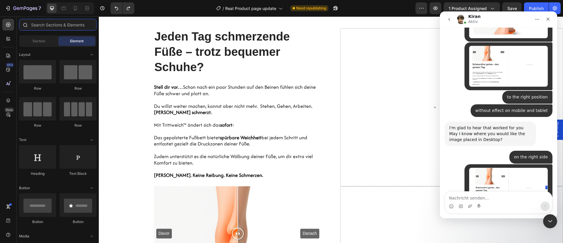
click at [45, 28] on input "text" at bounding box center [57, 25] width 77 height 12
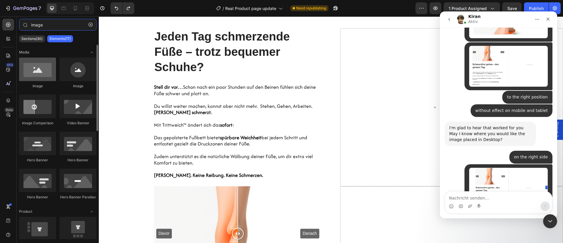
type input "image"
drag, startPoint x: 236, startPoint y: 42, endPoint x: 50, endPoint y: 75, distance: 188.5
click at [50, 75] on div at bounding box center [37, 68] width 37 height 23
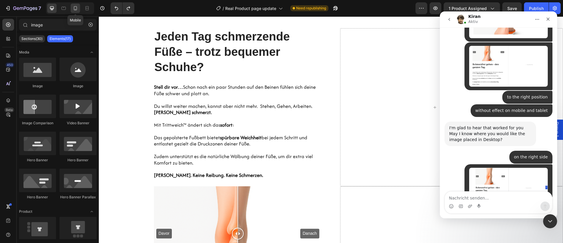
click at [75, 9] on icon at bounding box center [75, 8] width 6 height 6
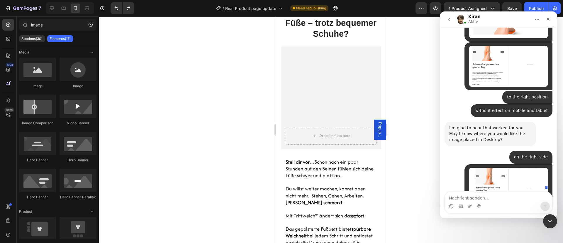
scroll to position [785, 0]
click at [51, 2] on div "7 Version history / Real Product page update Need republishing Preview 1 produc…" at bounding box center [281, 8] width 563 height 17
click at [51, 7] on icon at bounding box center [52, 8] width 6 height 6
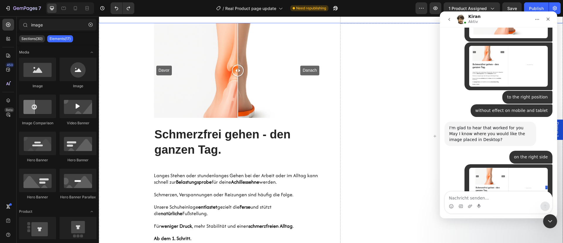
scroll to position [576, 0]
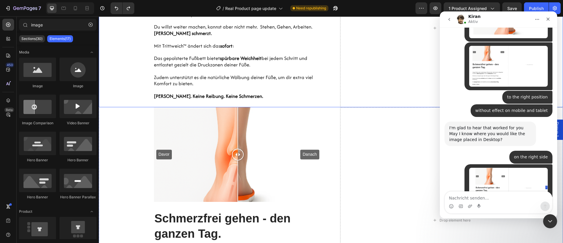
click at [328, 107] on div "Hero Banner Jeden Tag schmerzende Füße – trotz bequemer Schuhe? Heading [PERSON…" at bounding box center [331, 28] width 464 height 158
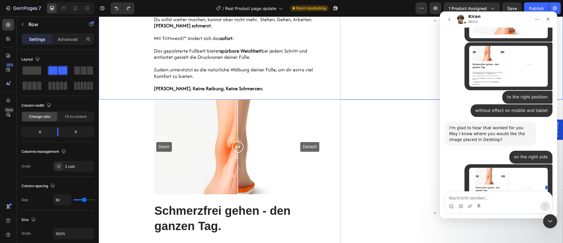
scroll to position [410, 0]
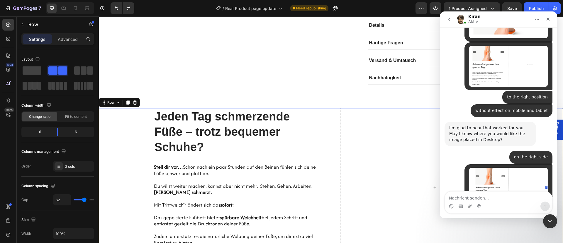
click at [63, 38] on p "Advanced" at bounding box center [68, 39] width 20 height 6
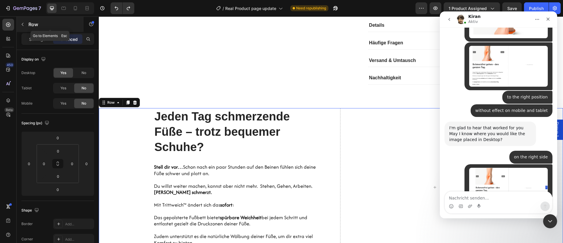
click at [23, 26] on icon "button" at bounding box center [22, 24] width 5 height 5
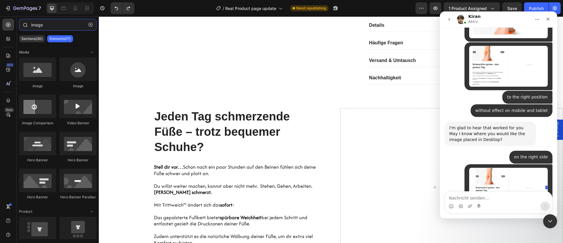
click at [43, 28] on input "image" at bounding box center [57, 25] width 77 height 12
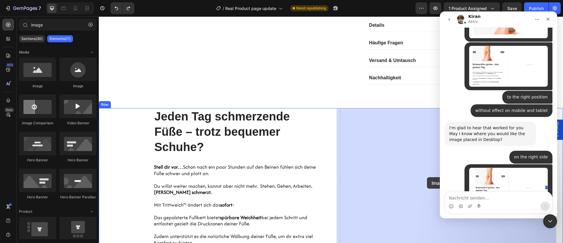
drag, startPoint x: 194, startPoint y: 100, endPoint x: 345, endPoint y: 148, distance: 158.6
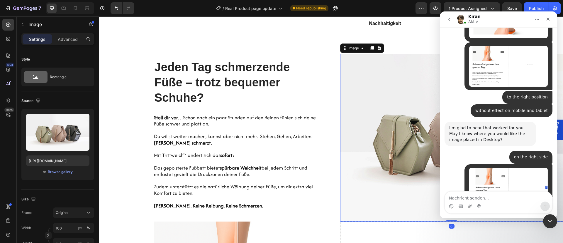
scroll to position [464, 0]
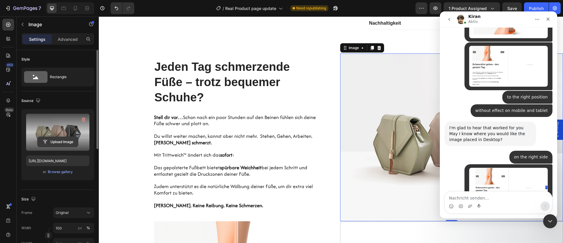
click at [55, 143] on input "file" at bounding box center [58, 142] width 40 height 10
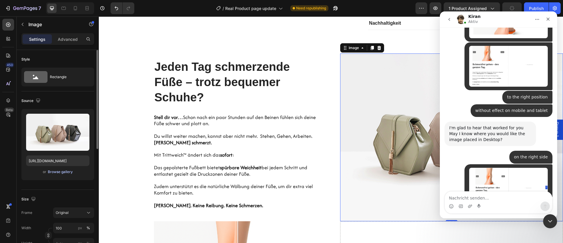
click at [58, 171] on div "Browse gallery" at bounding box center [60, 171] width 25 height 5
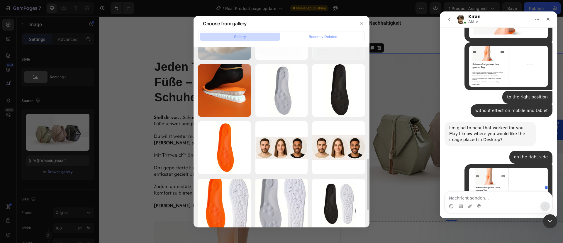
scroll to position [344, 0]
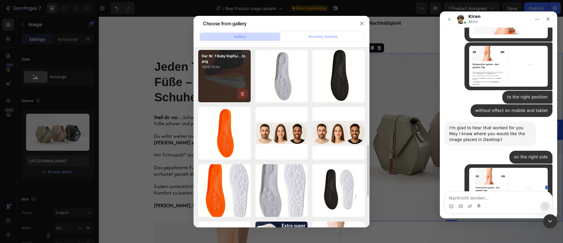
click at [238, 89] on button "button" at bounding box center [242, 94] width 11 height 11
click at [221, 95] on div "Cancel" at bounding box center [220, 94] width 12 height 5
click at [215, 76] on div "Der Nr. 1 Baby Kopfsc...tz.png 1649.78 kb" at bounding box center [224, 76] width 53 height 53
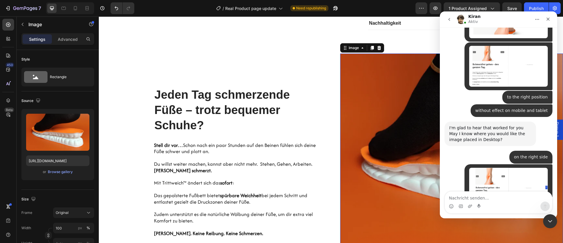
scroll to position [498, 0]
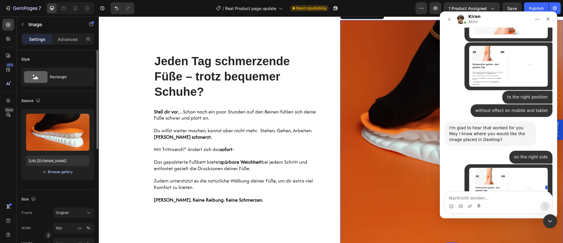
click at [56, 172] on div "Browse gallery" at bounding box center [60, 171] width 25 height 5
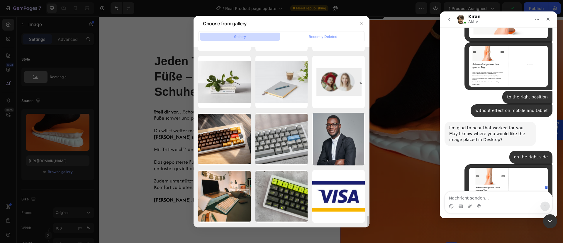
scroll to position [1652, 0]
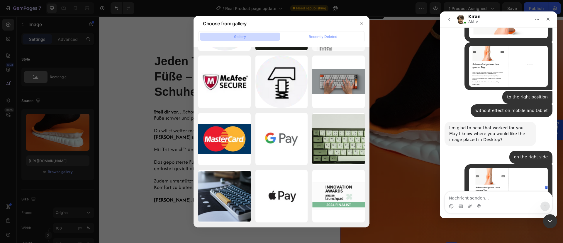
click at [171, 98] on div at bounding box center [281, 121] width 563 height 243
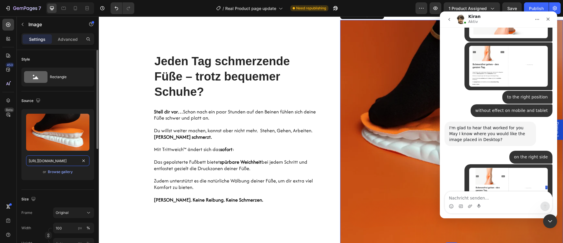
click at [60, 158] on input "[URL][DOMAIN_NAME]" at bounding box center [57, 160] width 63 height 11
paste input "videos/c/o/v/54e72bc814594a43a0bfdb66b51cf7a2.mov"
type input "[URL][DOMAIN_NAME]"
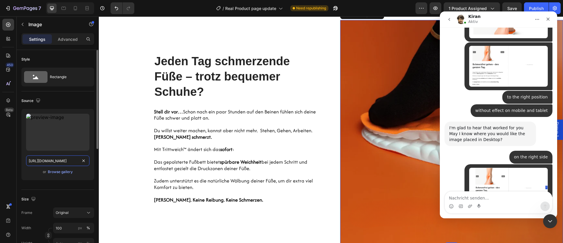
scroll to position [0, 87]
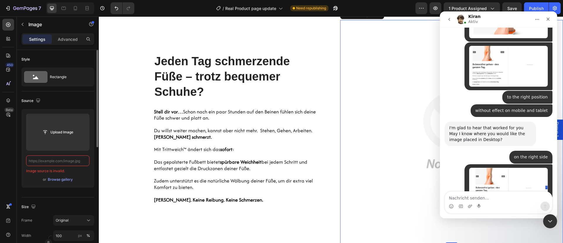
click at [74, 161] on input "text" at bounding box center [57, 160] width 63 height 11
paste input "[URL][DOMAIN_NAME]"
type input "[URL][DOMAIN_NAME]"
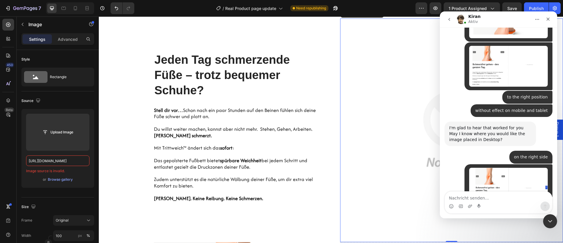
scroll to position [507, 0]
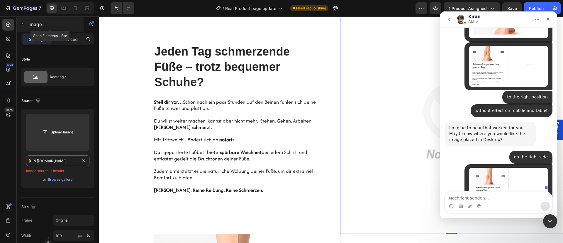
click at [26, 26] on button "button" at bounding box center [22, 24] width 9 height 9
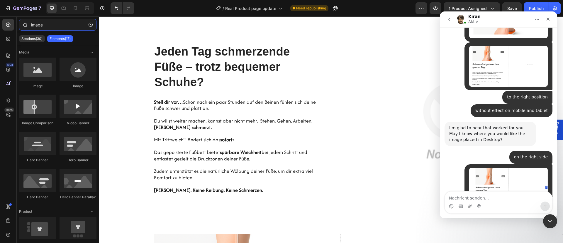
click at [57, 25] on input "image" at bounding box center [57, 25] width 77 height 12
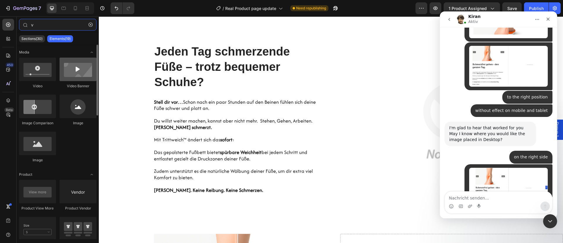
type input "v"
drag, startPoint x: 77, startPoint y: 77, endPoint x: 61, endPoint y: 68, distance: 19.1
click at [61, 68] on div at bounding box center [78, 68] width 37 height 23
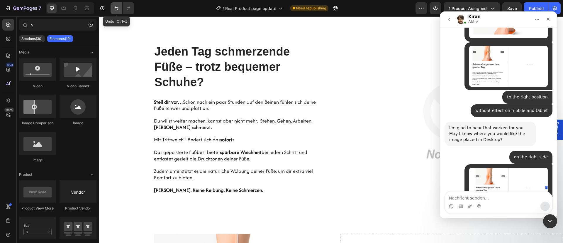
click at [117, 7] on icon "Undo/Redo" at bounding box center [117, 8] width 6 height 6
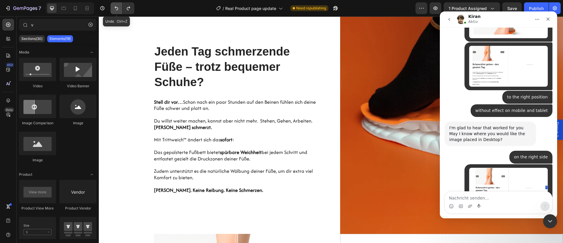
click at [112, 11] on button "Undo/Redo" at bounding box center [117, 8] width 12 height 12
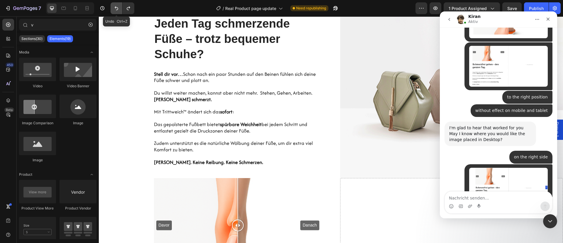
scroll to position [480, 0]
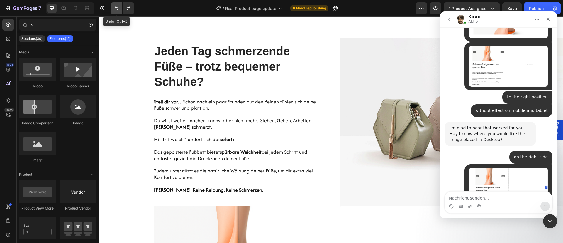
click at [122, 6] on button "Undo/Redo" at bounding box center [117, 8] width 12 height 12
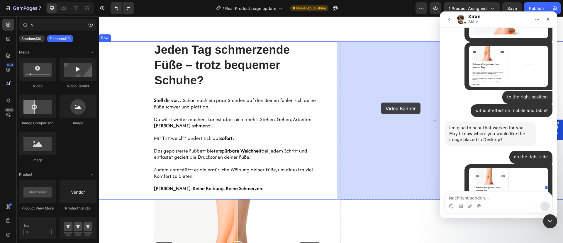
drag, startPoint x: 173, startPoint y: 100, endPoint x: 382, endPoint y: 102, distance: 208.3
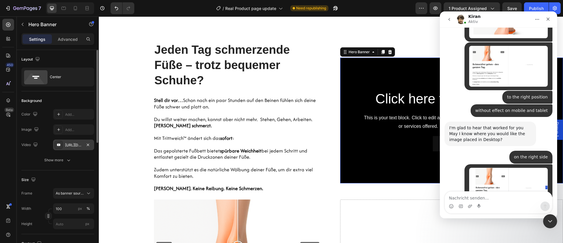
click at [78, 144] on div "[URL][DOMAIN_NAME]" at bounding box center [73, 144] width 17 height 5
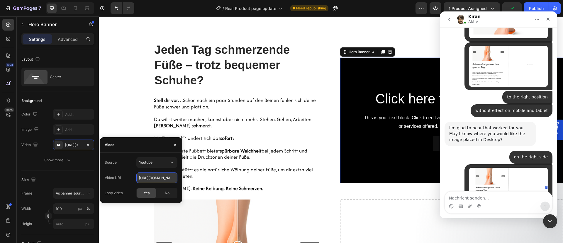
click at [158, 176] on input "[URL][DOMAIN_NAME]" at bounding box center [156, 177] width 41 height 11
paste input "[DOMAIN_NAME][URL]"
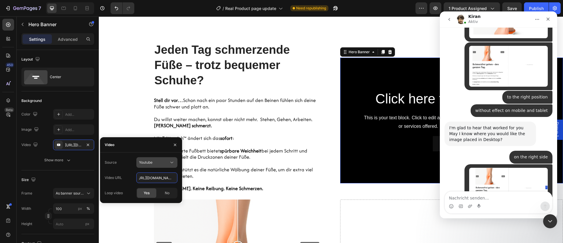
type input "[URL][DOMAIN_NAME]"
click at [146, 167] on button "Youtube" at bounding box center [156, 162] width 41 height 11
type input "Auto"
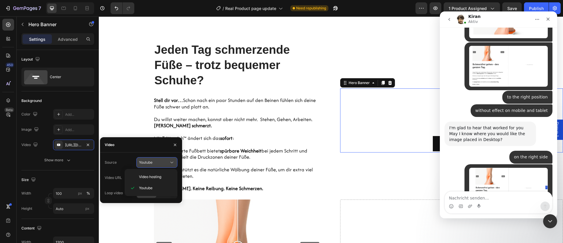
scroll to position [0, 0]
click at [159, 175] on span "Video hosting" at bounding box center [150, 176] width 22 height 5
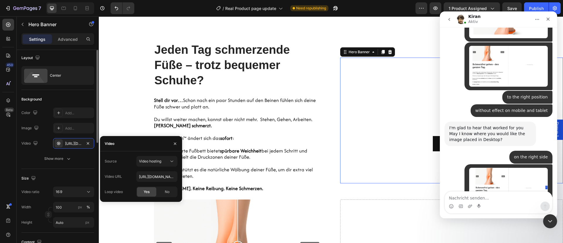
scroll to position [1, 0]
click at [169, 192] on span "No" at bounding box center [167, 191] width 5 height 5
click at [151, 192] on div "Yes" at bounding box center [146, 191] width 19 height 9
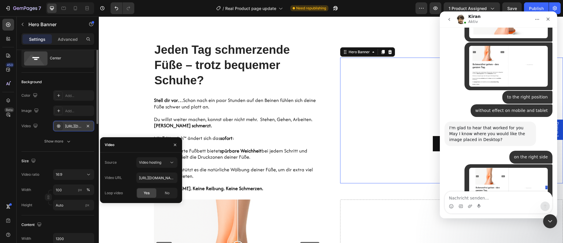
scroll to position [0, 0]
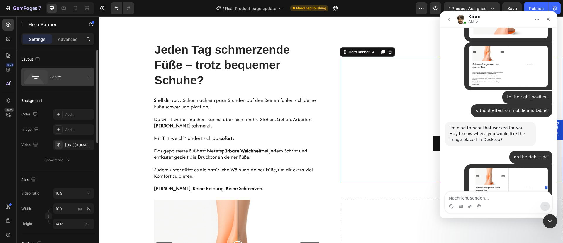
click at [49, 79] on div "Center" at bounding box center [57, 76] width 73 height 19
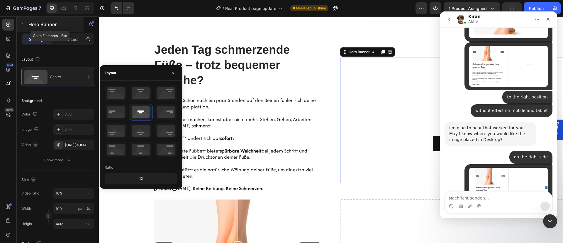
click at [25, 26] on icon "button" at bounding box center [22, 24] width 5 height 5
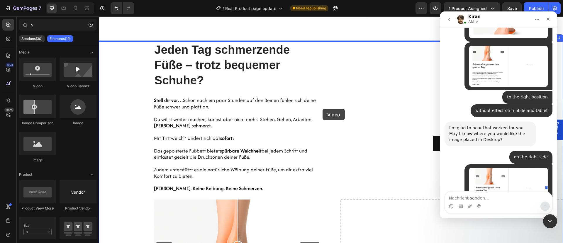
drag, startPoint x: 141, startPoint y: 94, endPoint x: 388, endPoint y: 110, distance: 247.5
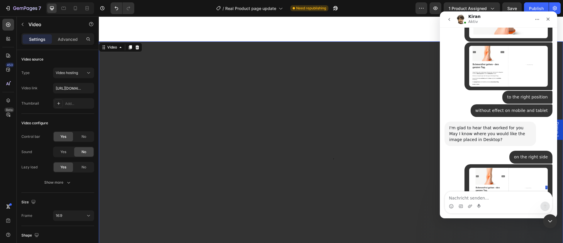
scroll to position [734, 0]
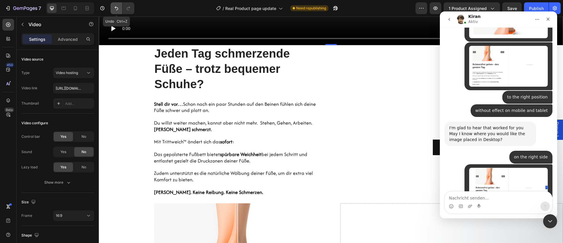
click at [115, 8] on icon "Undo/Redo" at bounding box center [117, 8] width 6 height 6
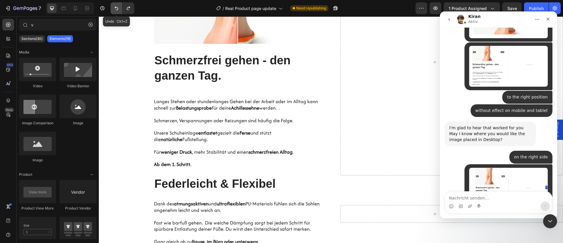
click at [115, 8] on icon "Undo/Redo" at bounding box center [117, 8] width 6 height 6
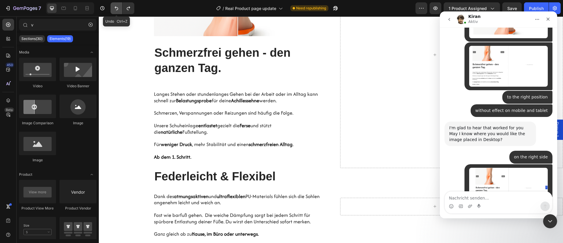
scroll to position [476, 0]
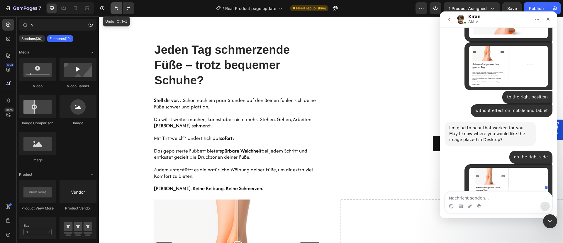
click at [115, 8] on icon "Undo/Redo" at bounding box center [117, 8] width 6 height 6
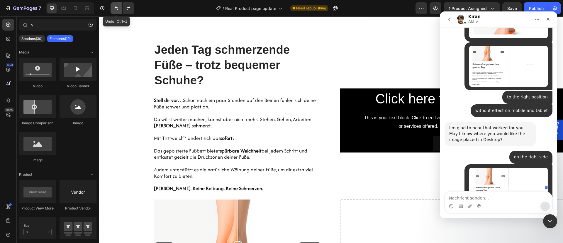
click at [115, 8] on icon "Undo/Redo" at bounding box center [117, 8] width 6 height 6
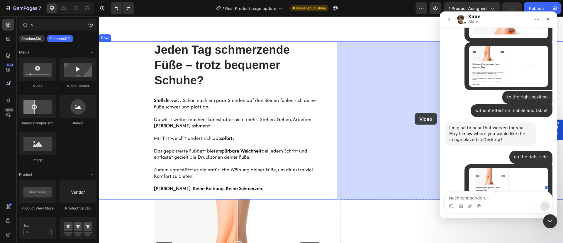
drag, startPoint x: 212, startPoint y: 90, endPoint x: 415, endPoint y: 113, distance: 204.0
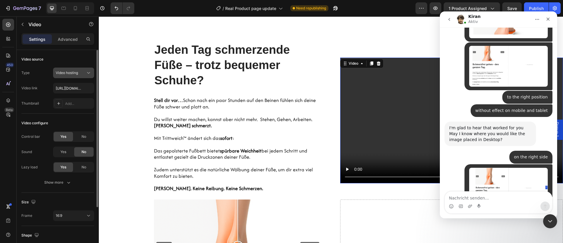
click at [70, 76] on button "Video hosting" at bounding box center [73, 72] width 41 height 11
click at [74, 87] on input "[URL][DOMAIN_NAME]" at bounding box center [73, 88] width 41 height 11
paste input "19b43503fda34381a5a5c2317b21fc7e.mov"
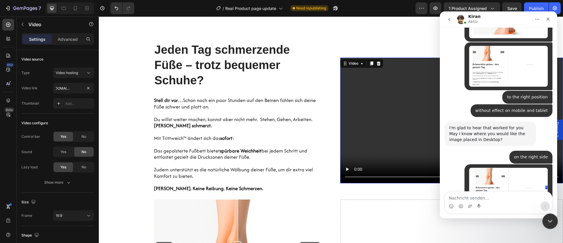
click at [551, 221] on icon "Intercom-Nachrichtendienst schließen" at bounding box center [549, 219] width 7 height 7
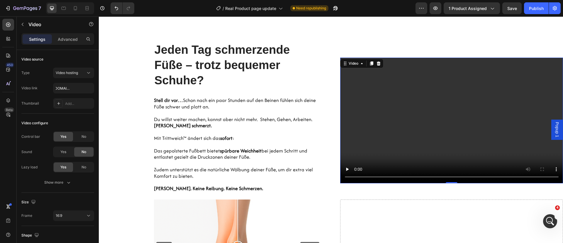
scroll to position [0, 0]
click at [117, 9] on icon "Undo/Redo" at bounding box center [117, 8] width 6 height 6
type input "[URL][DOMAIN_NAME]"
click at [117, 9] on icon "Undo/Redo" at bounding box center [117, 8] width 6 height 6
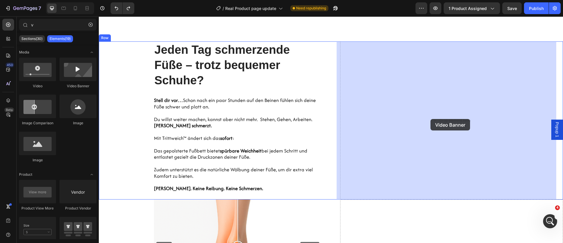
drag, startPoint x: 165, startPoint y: 82, endPoint x: 431, endPoint y: 119, distance: 268.5
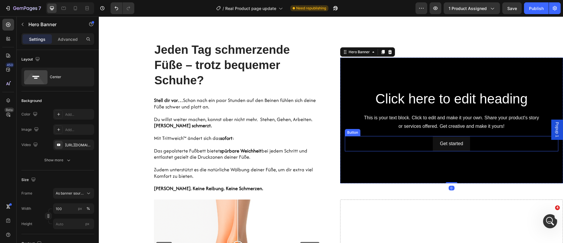
click at [466, 151] on div "Click here to edit heading Heading This is your text block. Click to edit and m…" at bounding box center [451, 120] width 223 height 64
click at [484, 145] on div "Get started Button" at bounding box center [452, 144] width 214 height 16
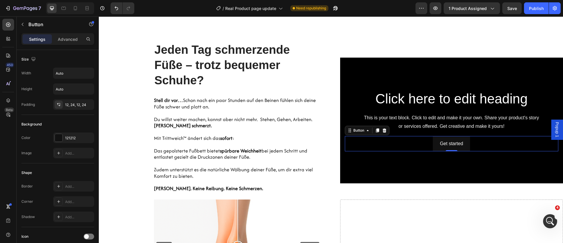
click at [383, 127] on div at bounding box center [384, 130] width 7 height 7
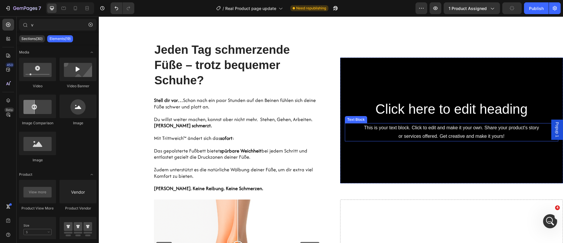
click at [361, 128] on div "This is your text block. Click to edit and make it your own. Share your product…" at bounding box center [452, 132] width 214 height 18
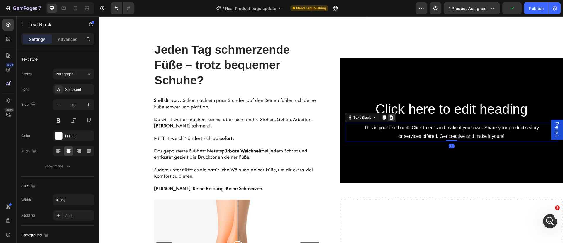
click at [390, 117] on icon at bounding box center [391, 117] width 5 height 5
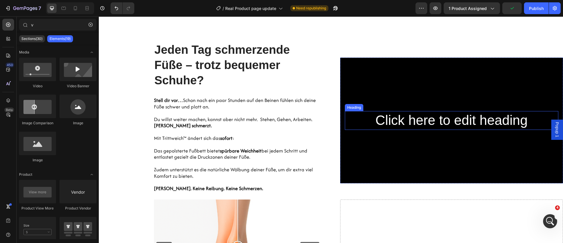
click at [385, 113] on h2 "Click here to edit heading" at bounding box center [452, 120] width 214 height 19
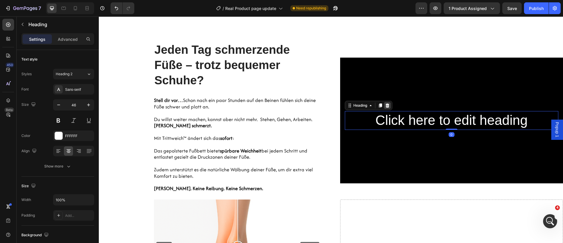
click at [386, 106] on icon at bounding box center [387, 105] width 4 height 4
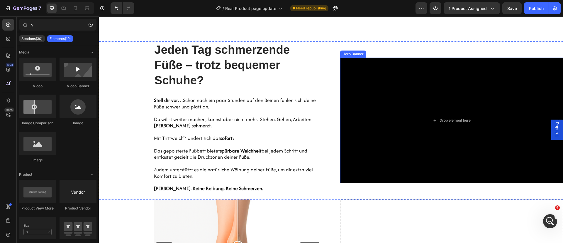
click at [367, 97] on div "Background Image" at bounding box center [451, 120] width 223 height 126
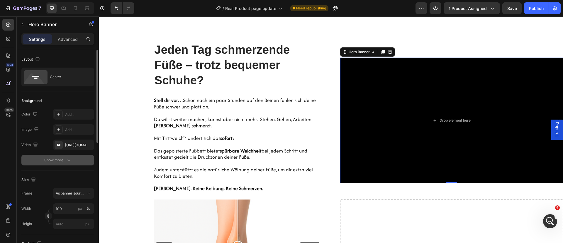
click at [66, 156] on button "Show more" at bounding box center [57, 160] width 73 height 11
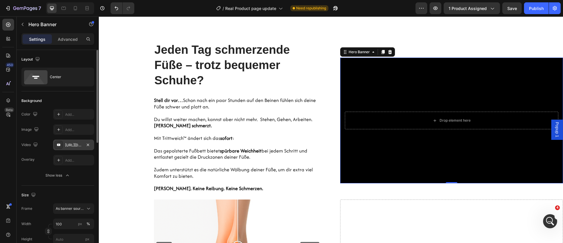
click at [77, 147] on div "[URL][DOMAIN_NAME]" at bounding box center [73, 144] width 17 height 5
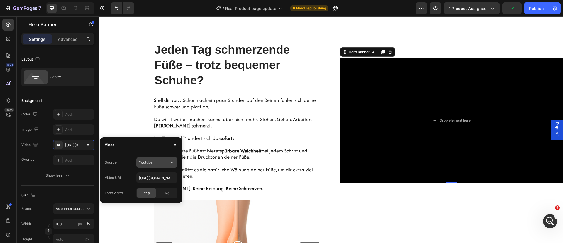
click at [148, 158] on button "Youtube" at bounding box center [156, 162] width 41 height 11
click at [151, 176] on span "Video hosting" at bounding box center [150, 176] width 22 height 5
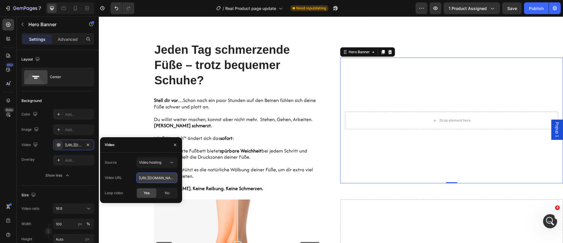
click at [165, 180] on input "[URL][DOMAIN_NAME]" at bounding box center [156, 177] width 41 height 11
paste input "19b43503fda34381a5a5c2317b21fc7e.mov"
type input "[URL][DOMAIN_NAME]"
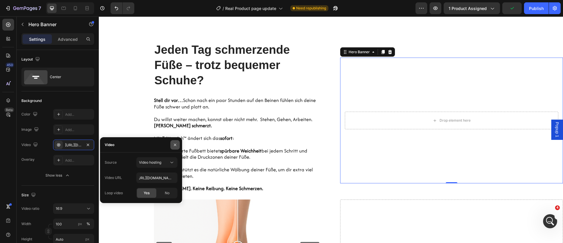
click at [175, 144] on icon "button" at bounding box center [175, 144] width 5 height 5
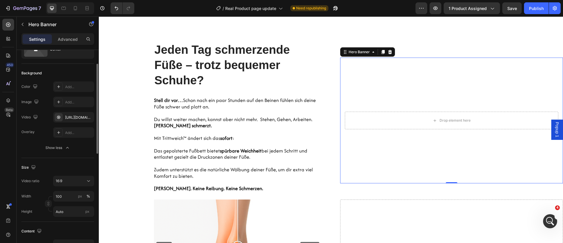
scroll to position [29, 0]
click at [75, 177] on div "16:9" at bounding box center [71, 179] width 30 height 5
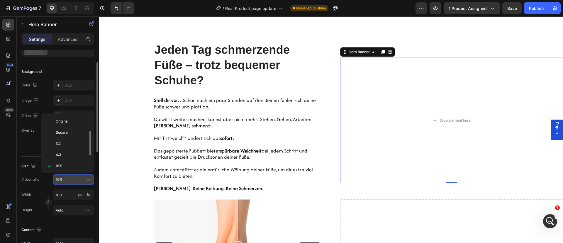
scroll to position [11, 0]
click at [75, 121] on p "Square" at bounding box center [71, 121] width 31 height 5
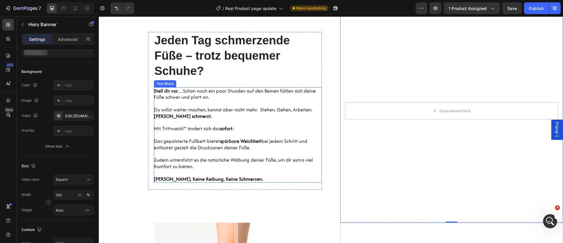
scroll to position [517, 0]
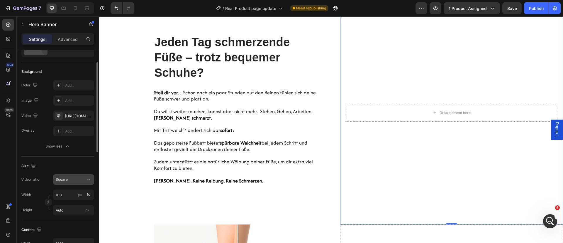
click at [68, 180] on div "Square" at bounding box center [71, 179] width 30 height 5
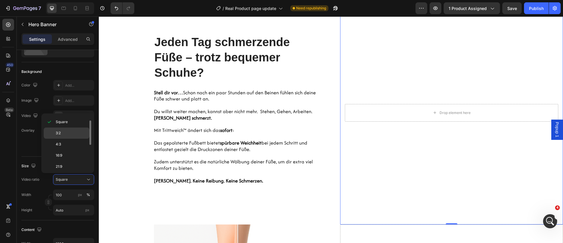
click at [76, 133] on p "3:2" at bounding box center [71, 132] width 31 height 5
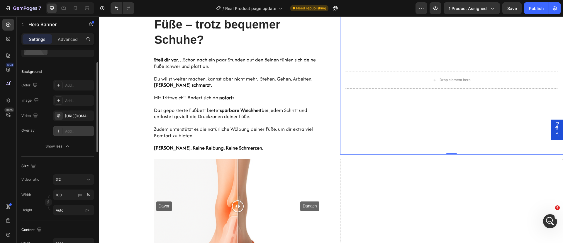
scroll to position [486, 0]
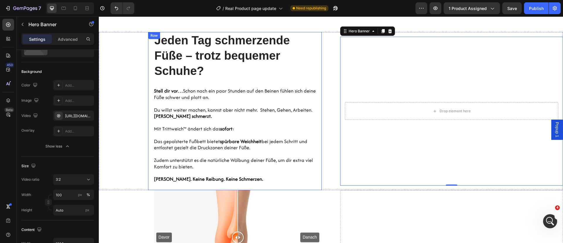
click at [148, 121] on div "Hero Banner Jeden Tag schmerzende Füße – trotz bequemer Schuhe? Heading Stell d…" at bounding box center [235, 111] width 174 height 158
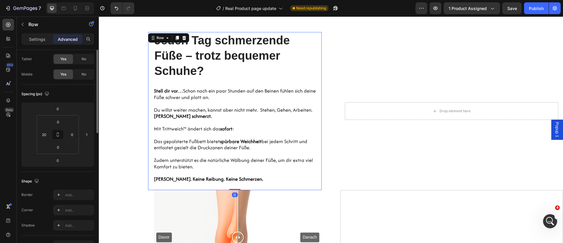
scroll to position [0, 0]
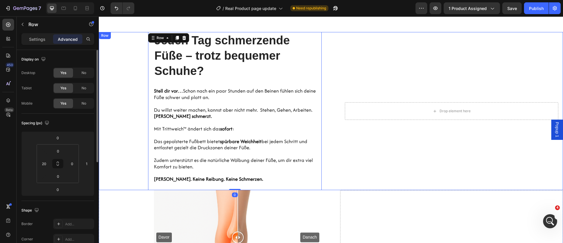
click at [136, 117] on div "Hero Banner Jeden Tag schmerzende Füße – trotz bequemer Schuhe? Heading [PERSON…" at bounding box center [210, 111] width 223 height 158
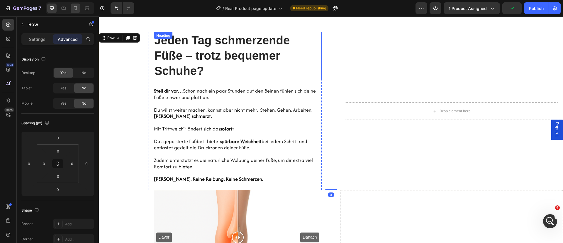
click at [76, 11] on icon at bounding box center [75, 8] width 6 height 6
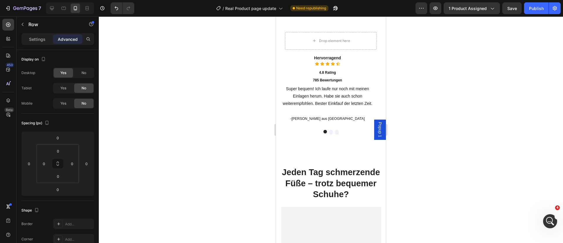
scroll to position [713, 0]
